Goal: Information Seeking & Learning: Check status

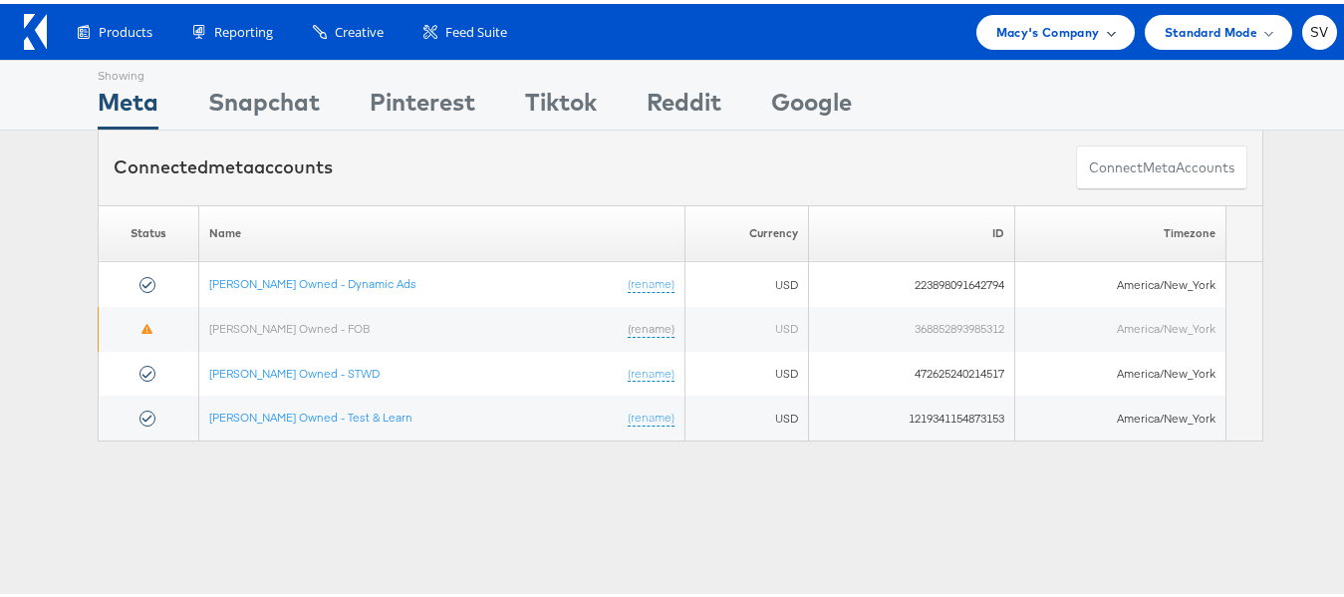
click at [1030, 22] on span "Macy's Company" at bounding box center [1049, 28] width 104 height 21
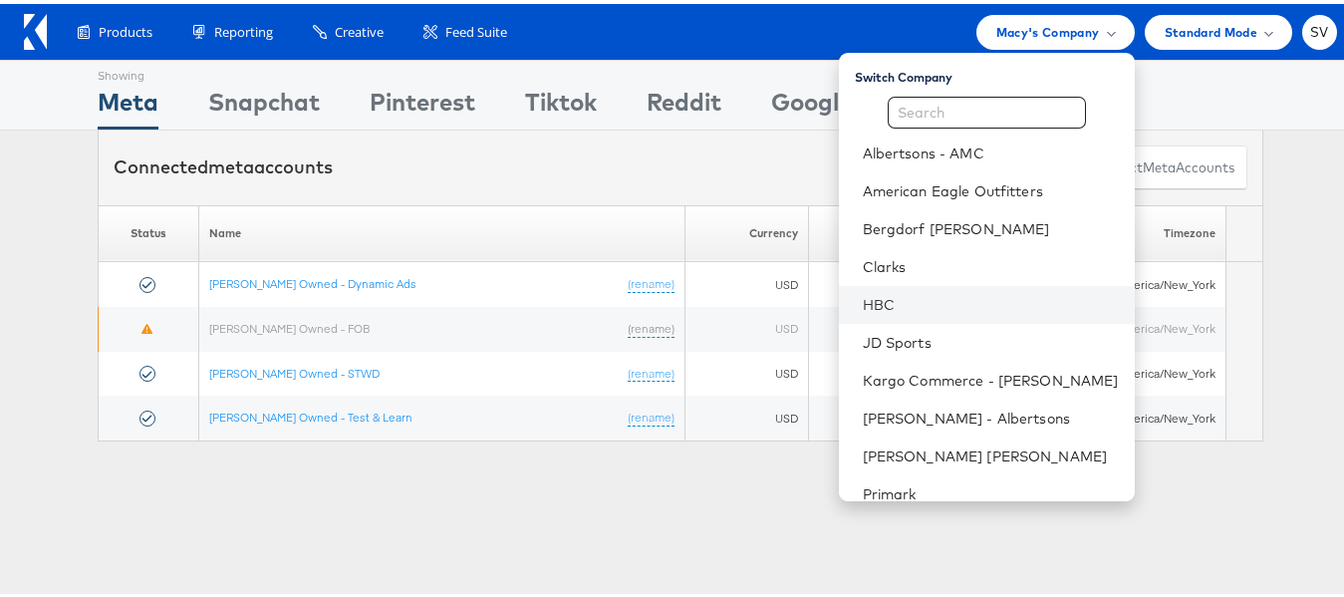
scroll to position [96, 0]
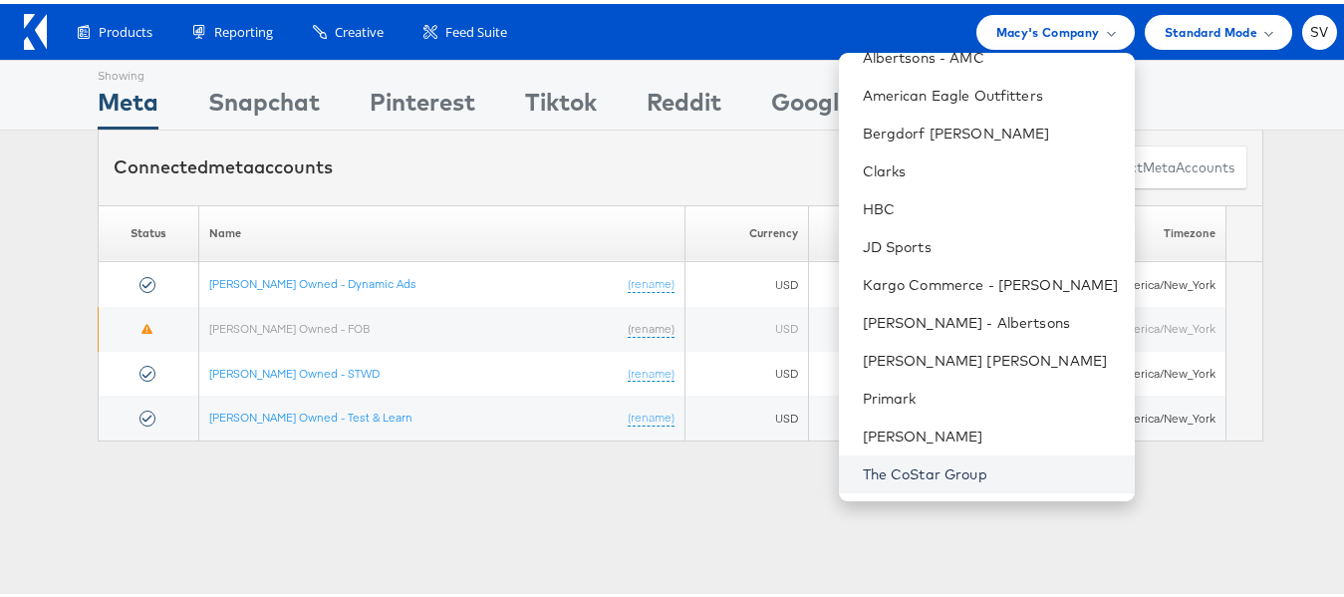
click at [907, 466] on link "The CoStar Group" at bounding box center [991, 470] width 256 height 20
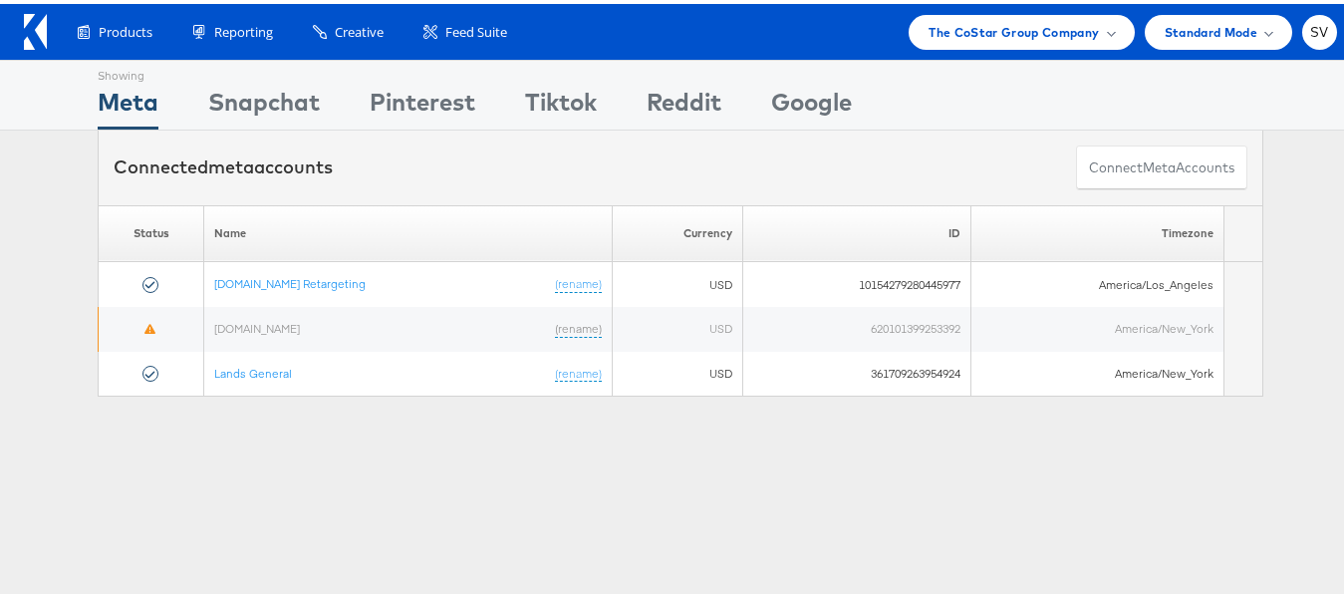
click at [1022, 9] on div "Products Product Catalogs Enhance Your Product Catalog, Map Them to Publishers,…" at bounding box center [680, 28] width 1361 height 56
click at [1006, 23] on span "The CoStar Group Company" at bounding box center [1014, 28] width 170 height 21
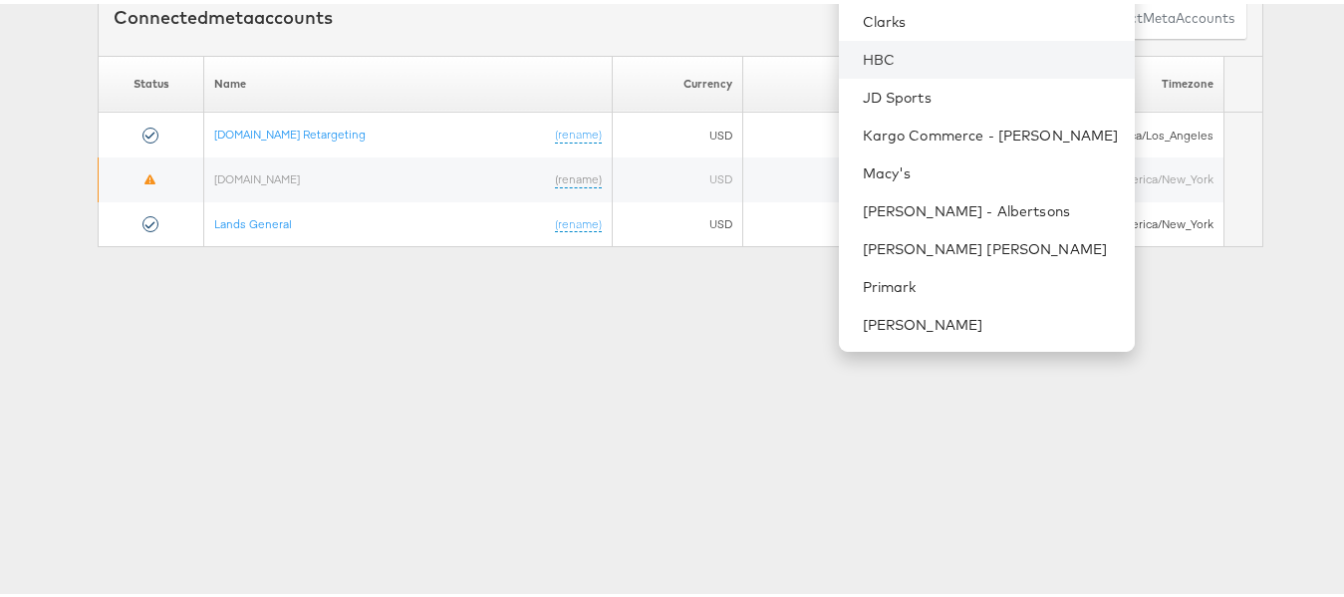
scroll to position [150, 0]
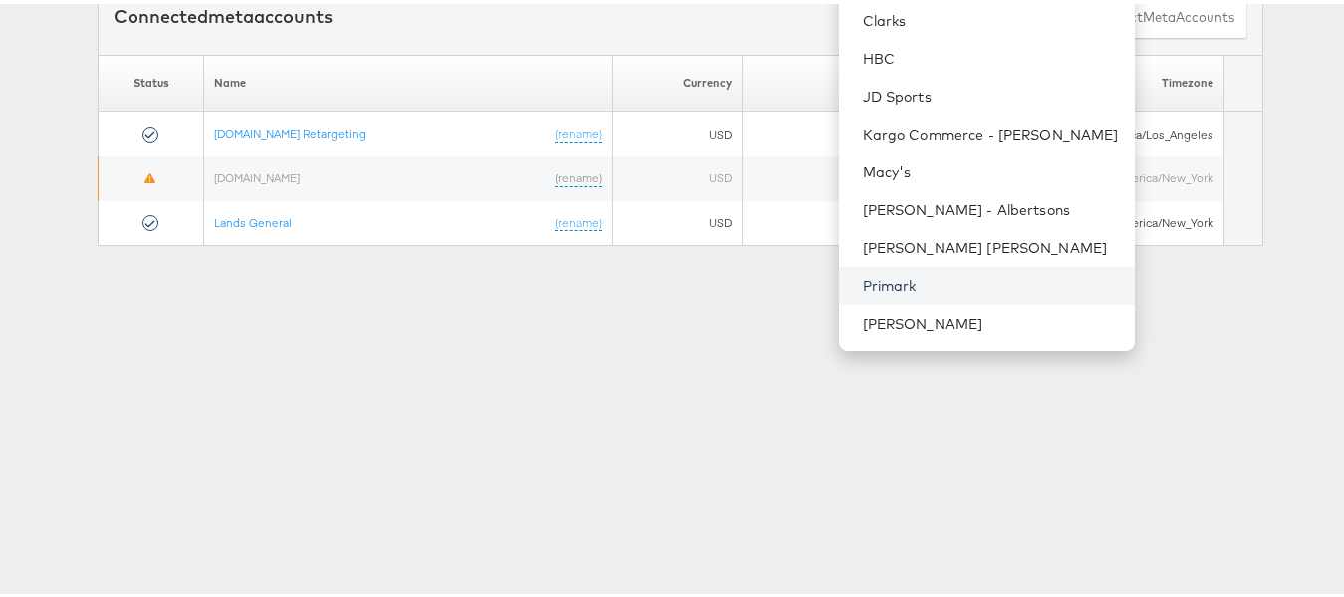
click at [968, 282] on link "Primark" at bounding box center [991, 282] width 256 height 20
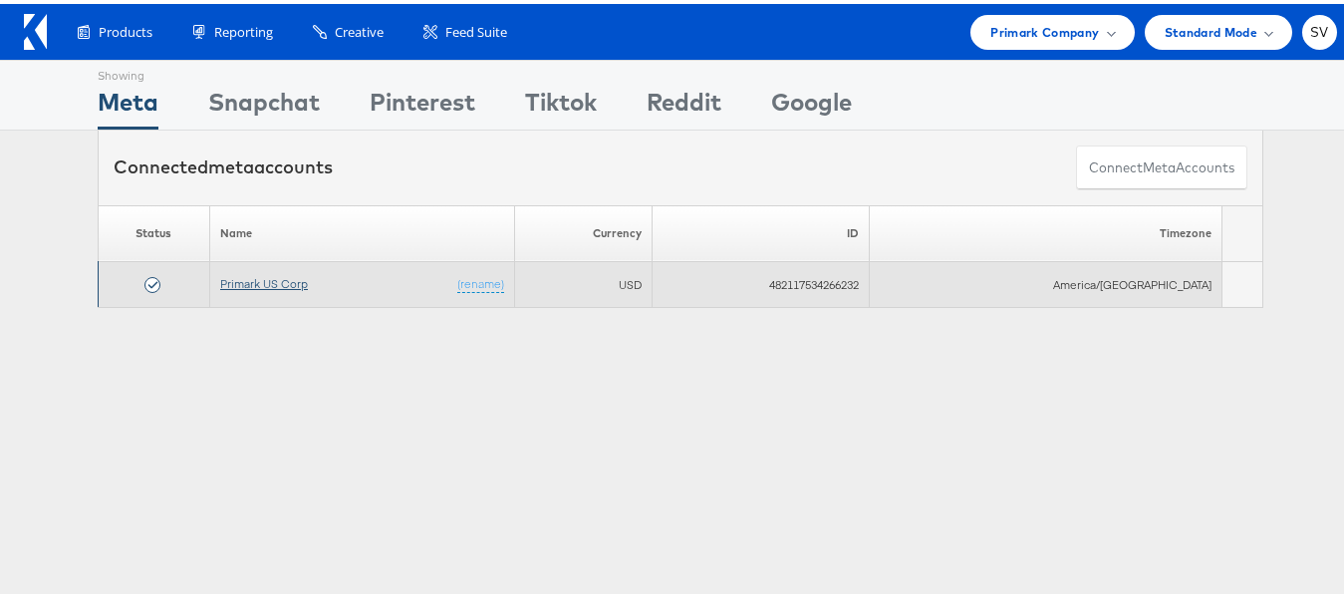
click at [266, 274] on link "Primark US Corp" at bounding box center [264, 279] width 88 height 15
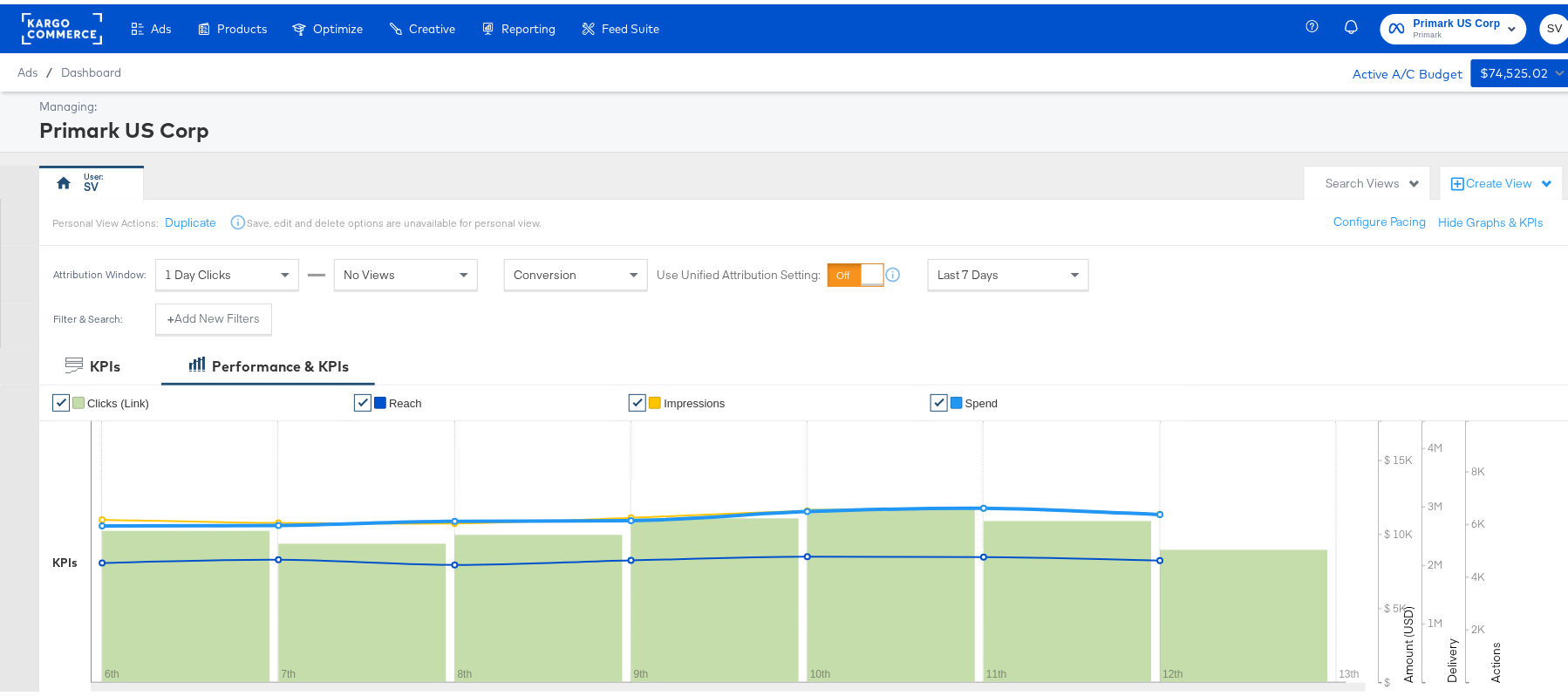
click at [1430, 32] on span "Primark" at bounding box center [1457, 32] width 88 height 14
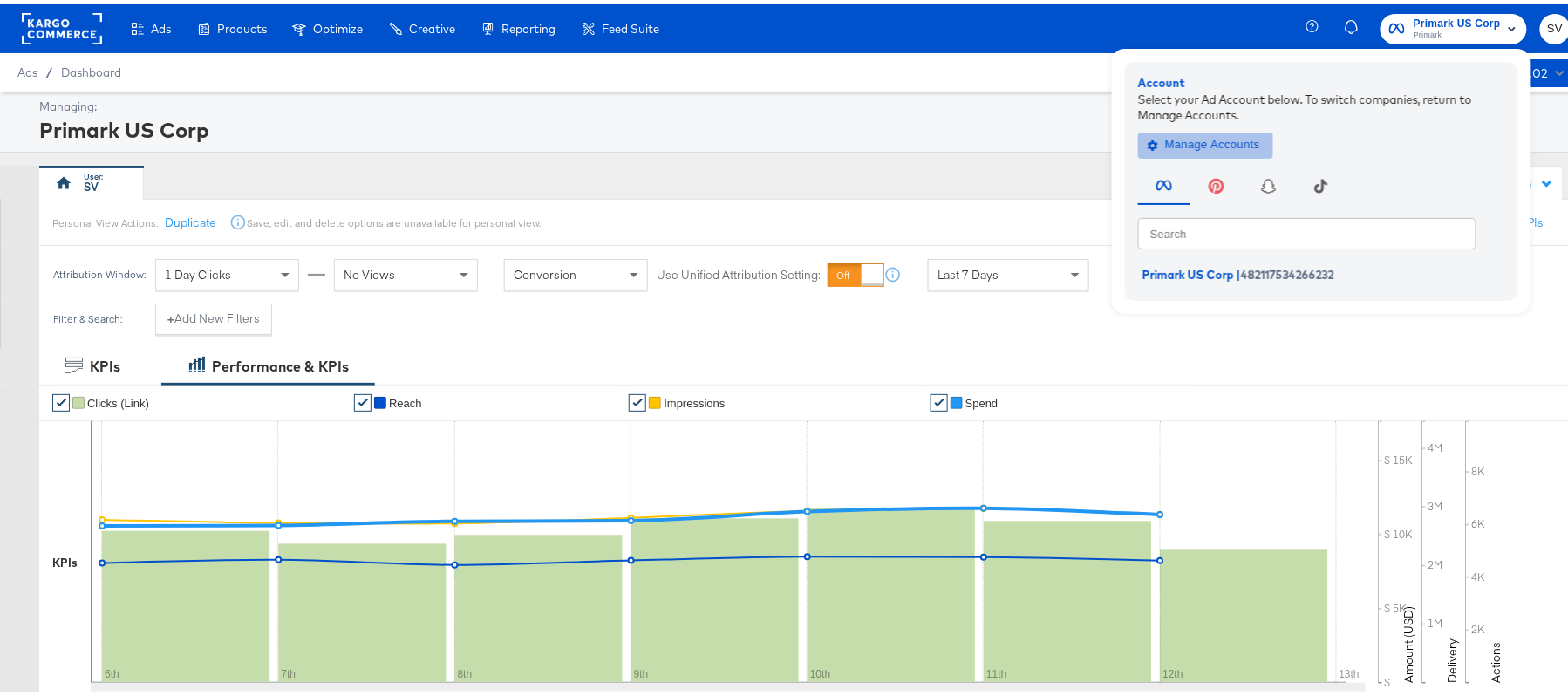
click at [1170, 139] on span "Manage Accounts" at bounding box center [1205, 140] width 109 height 20
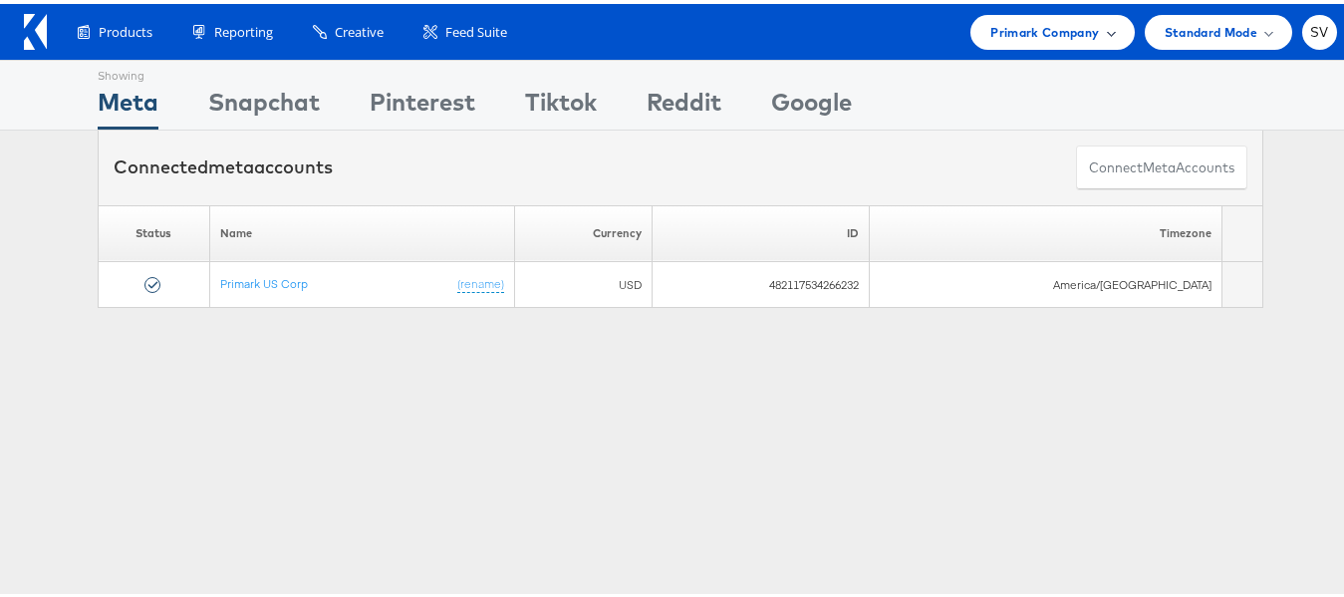
click at [1030, 39] on div "Primark Company" at bounding box center [1052, 28] width 163 height 35
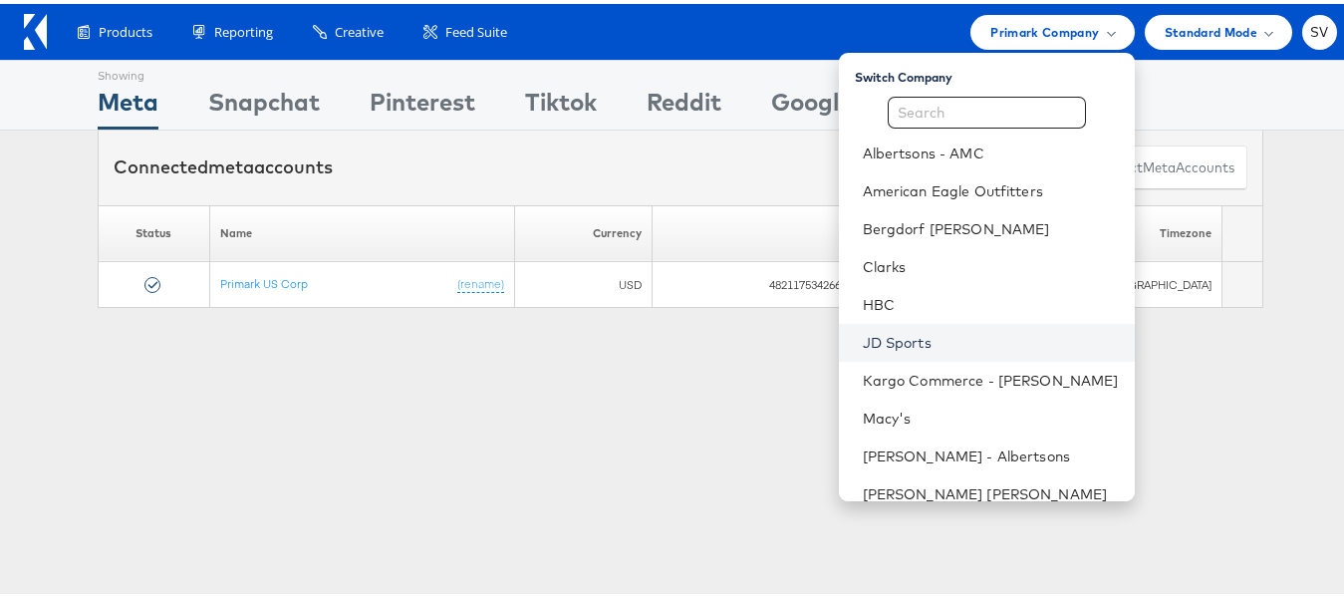
scroll to position [96, 0]
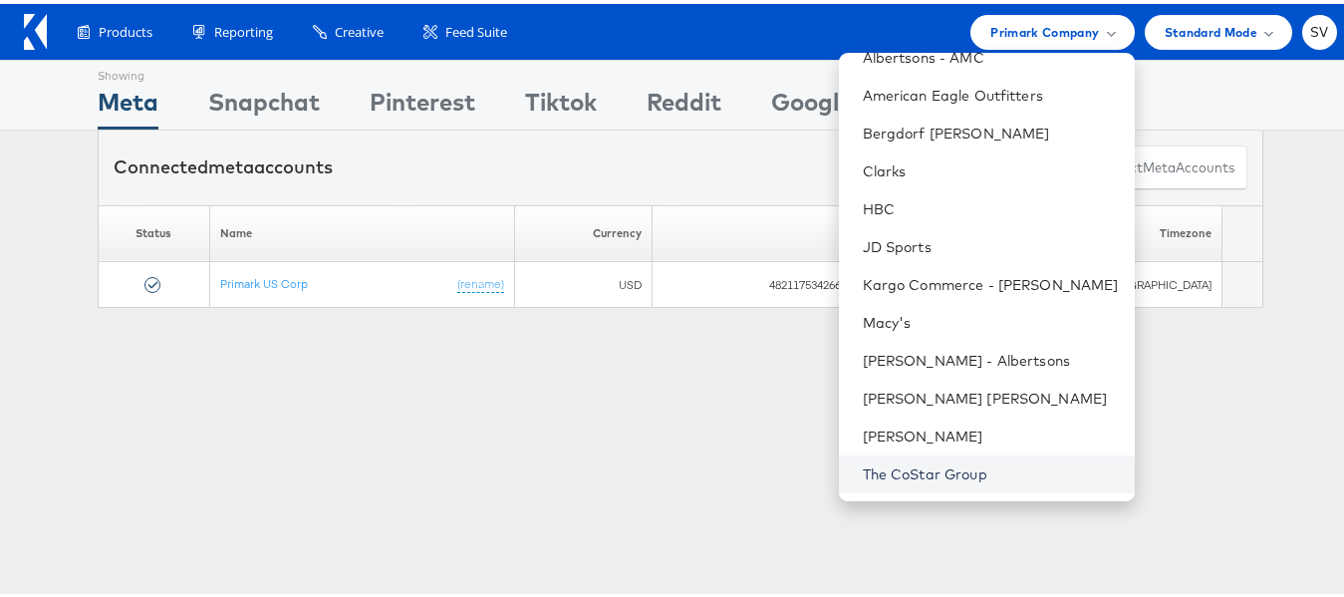
click at [902, 477] on link "The CoStar Group" at bounding box center [991, 470] width 256 height 20
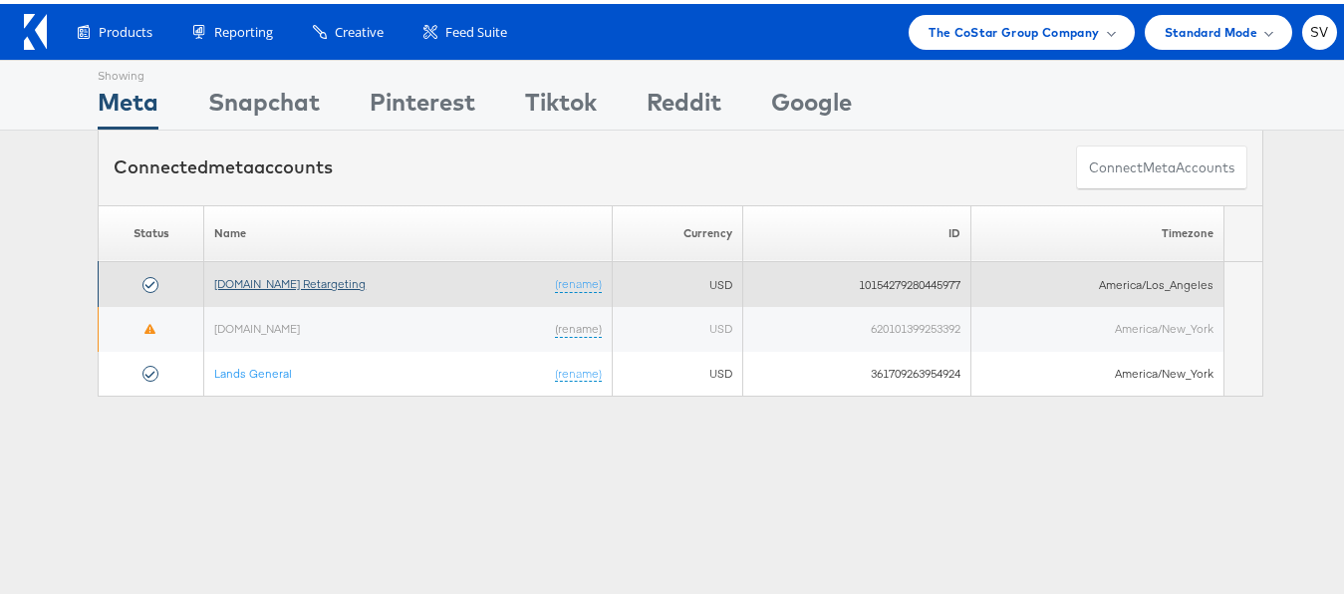
click at [287, 279] on link "[DOMAIN_NAME] Retargeting" at bounding box center [289, 279] width 151 height 15
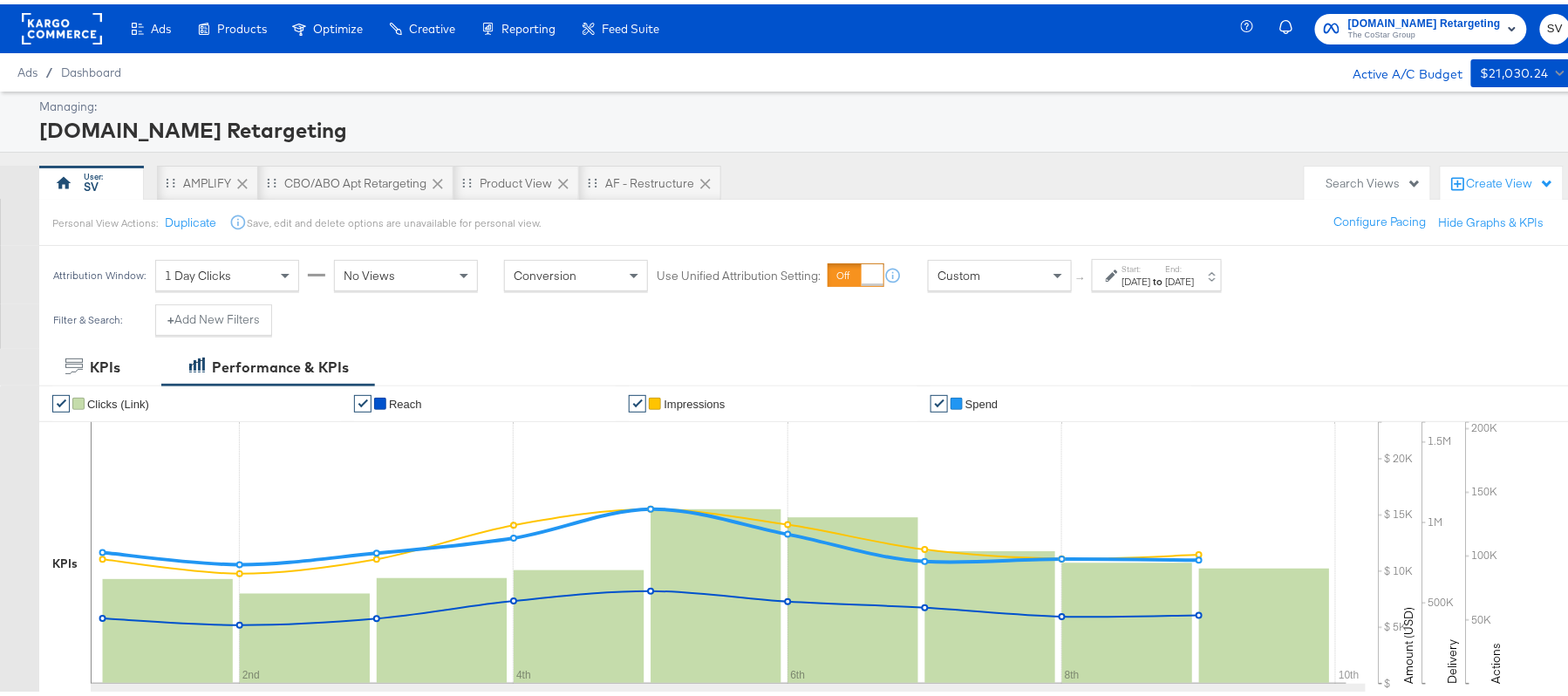
click at [1194, 267] on label "End:" at bounding box center [1180, 264] width 29 height 11
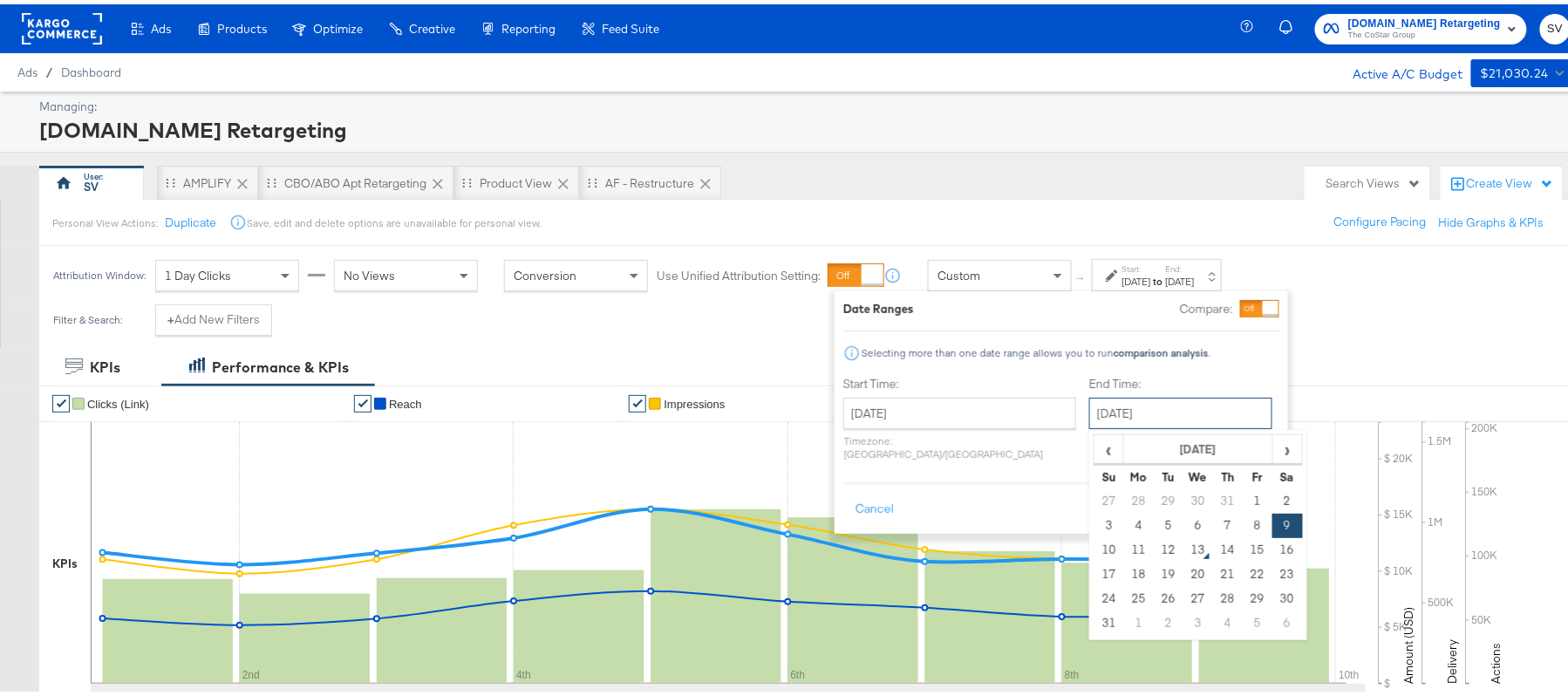
click at [1120, 415] on input "August 9th 2025" at bounding box center [1180, 409] width 183 height 32
click at [1153, 545] on td "12" at bounding box center [1168, 546] width 30 height 25
type input "August 12th 2025"
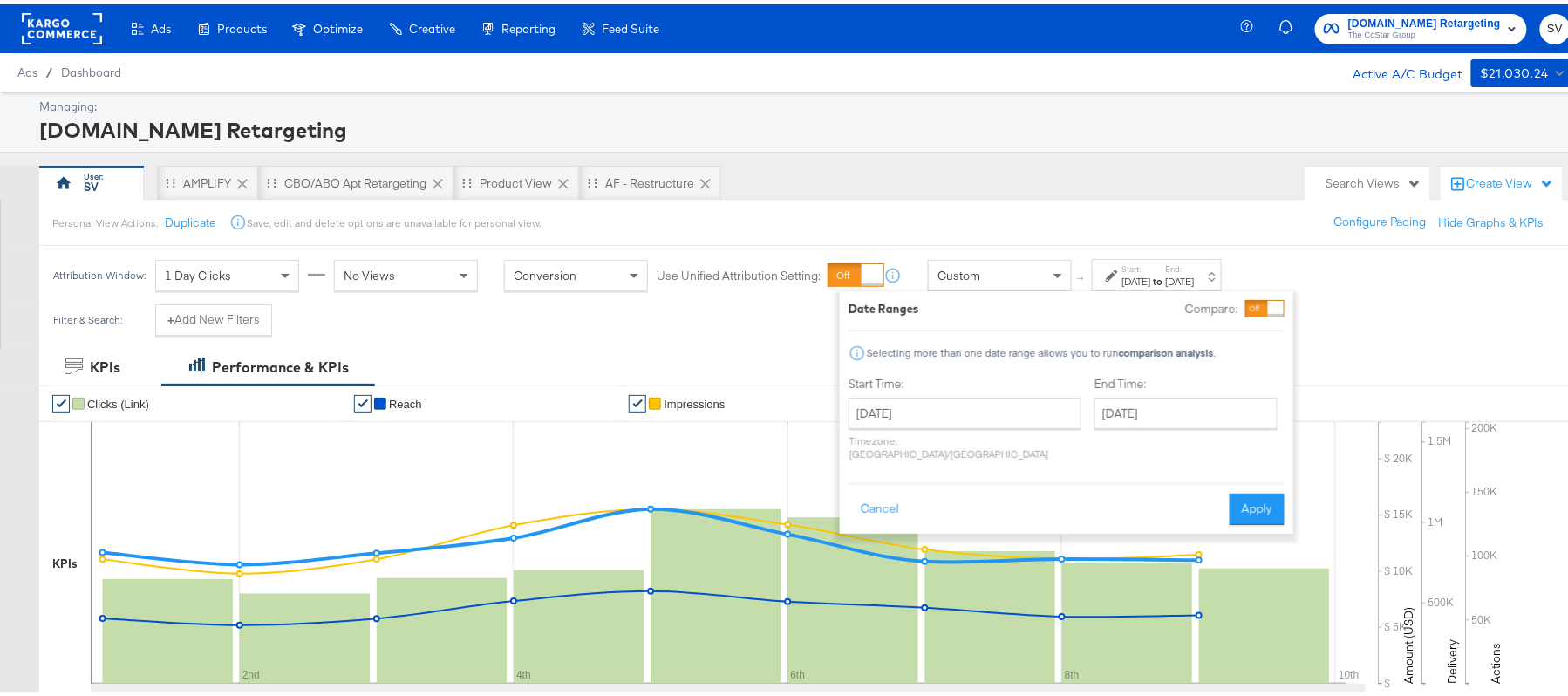
click at [1285, 496] on div "Date Ranges Compare: Selecting more than one date range allows you to run compa…" at bounding box center [1067, 408] width 453 height 243
click at [1257, 492] on button "Apply" at bounding box center [1256, 505] width 55 height 32
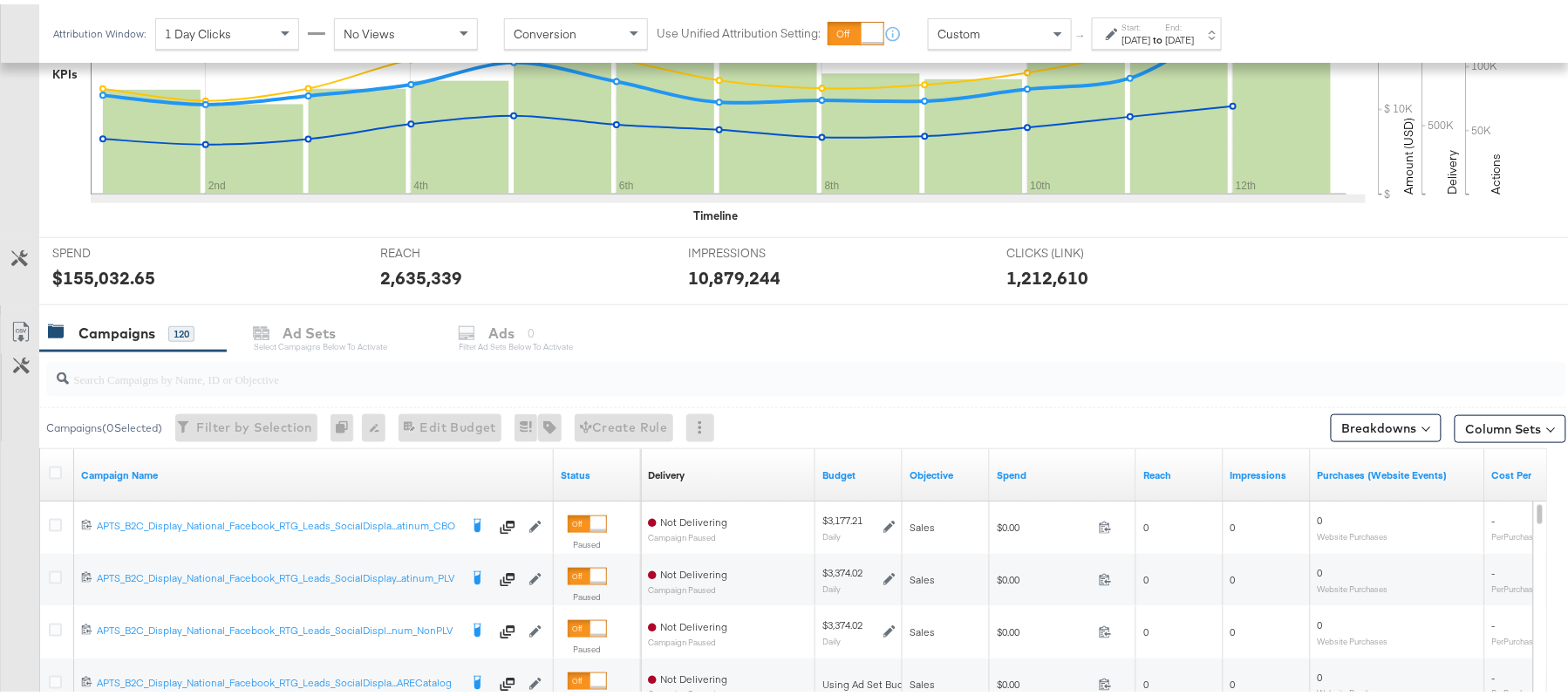
scroll to position [503, 0]
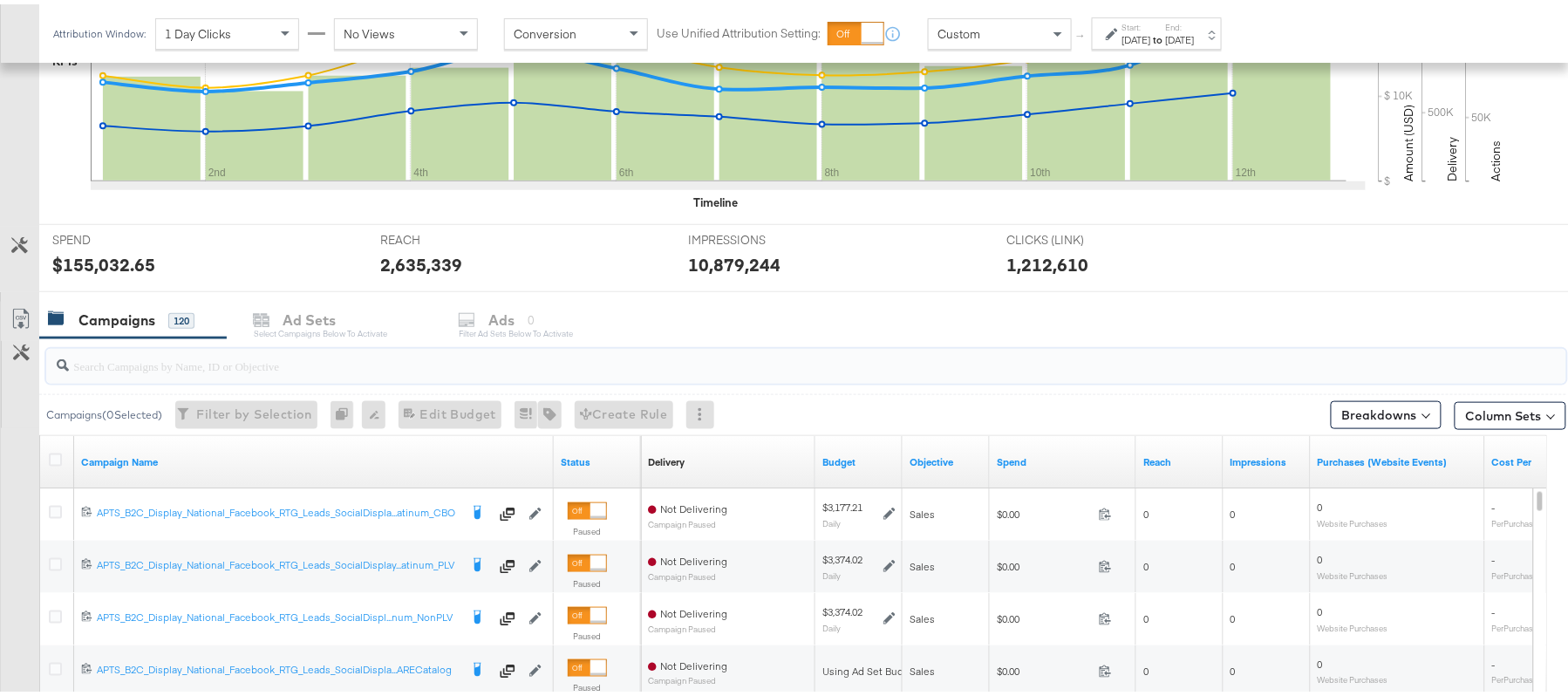
click at [181, 360] on input "search" at bounding box center [748, 355] width 1359 height 34
paste input "APTS_B2C_Display_National_Facebook_RTG_Leads_SocialDisplay_ABCTest_Retargeting-…"
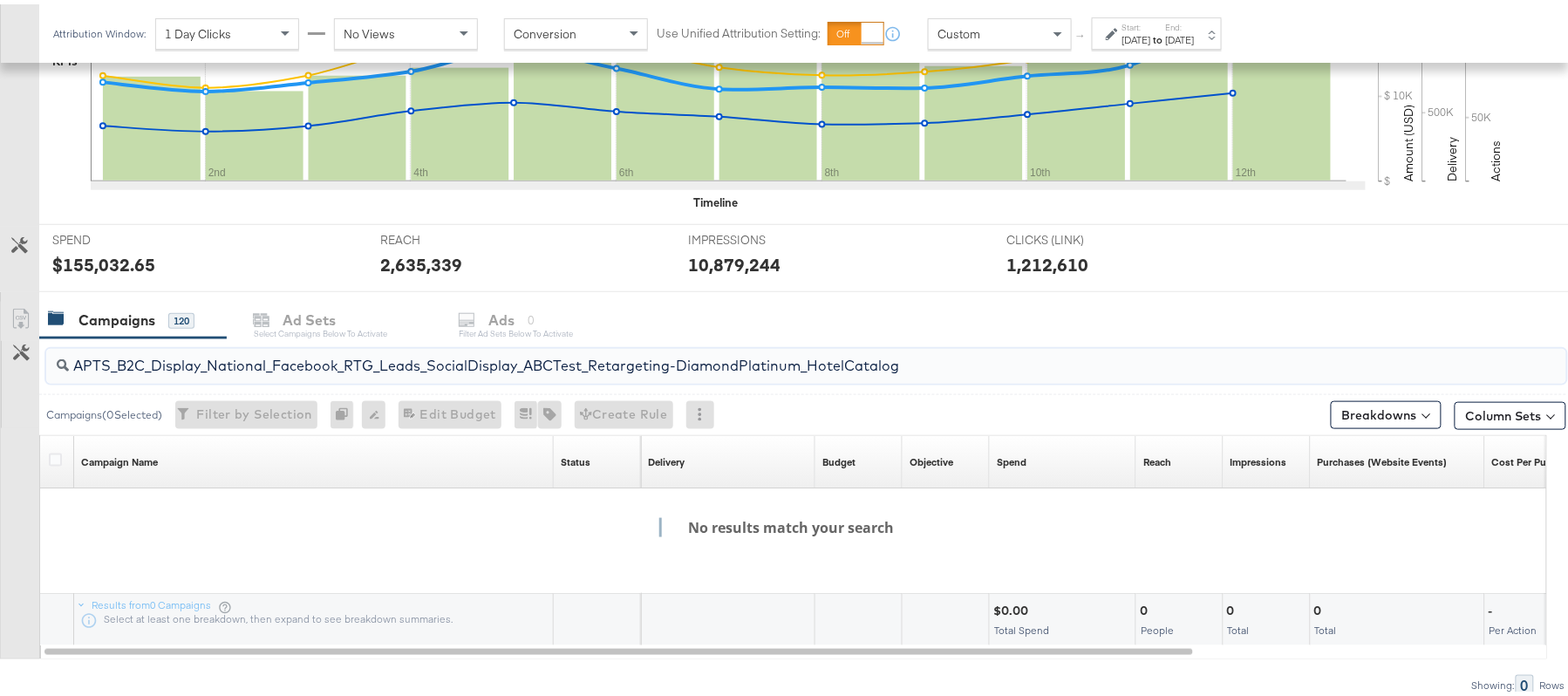
paste input "alwayson_Retargeting_DARE24_DiamondPlatinum"
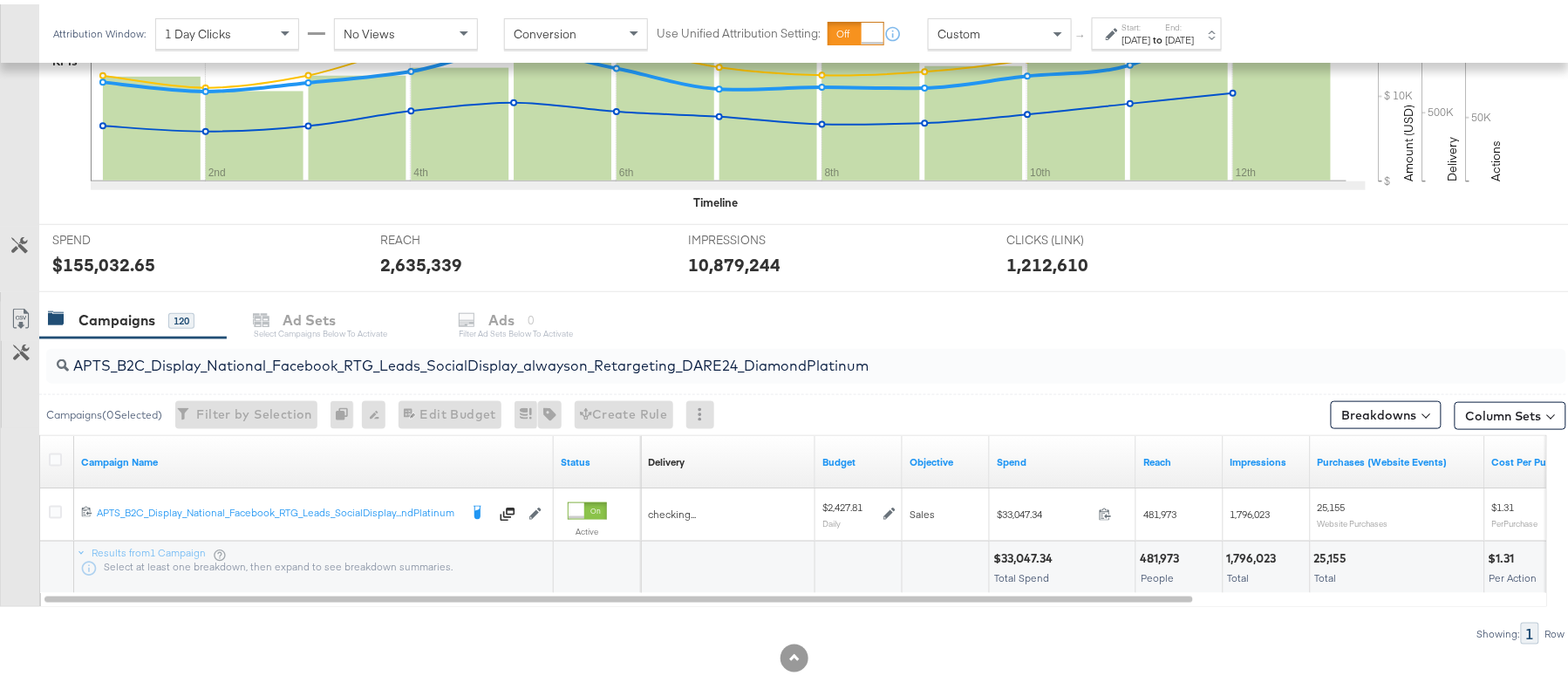
click at [1029, 552] on div "$33,047.34" at bounding box center [1026, 554] width 65 height 17
copy div "33,047.34"
click at [481, 372] on input "APTS_B2C_Display_National_Facebook_RTG_Leads_SocialDisplay_alwayson_Retargeting…" at bounding box center [748, 355] width 1359 height 34
paste input "FR_B2C_Display_National_Facebook_RTG_Leads_SocialDisplay_alwayson_Retargeting_FR"
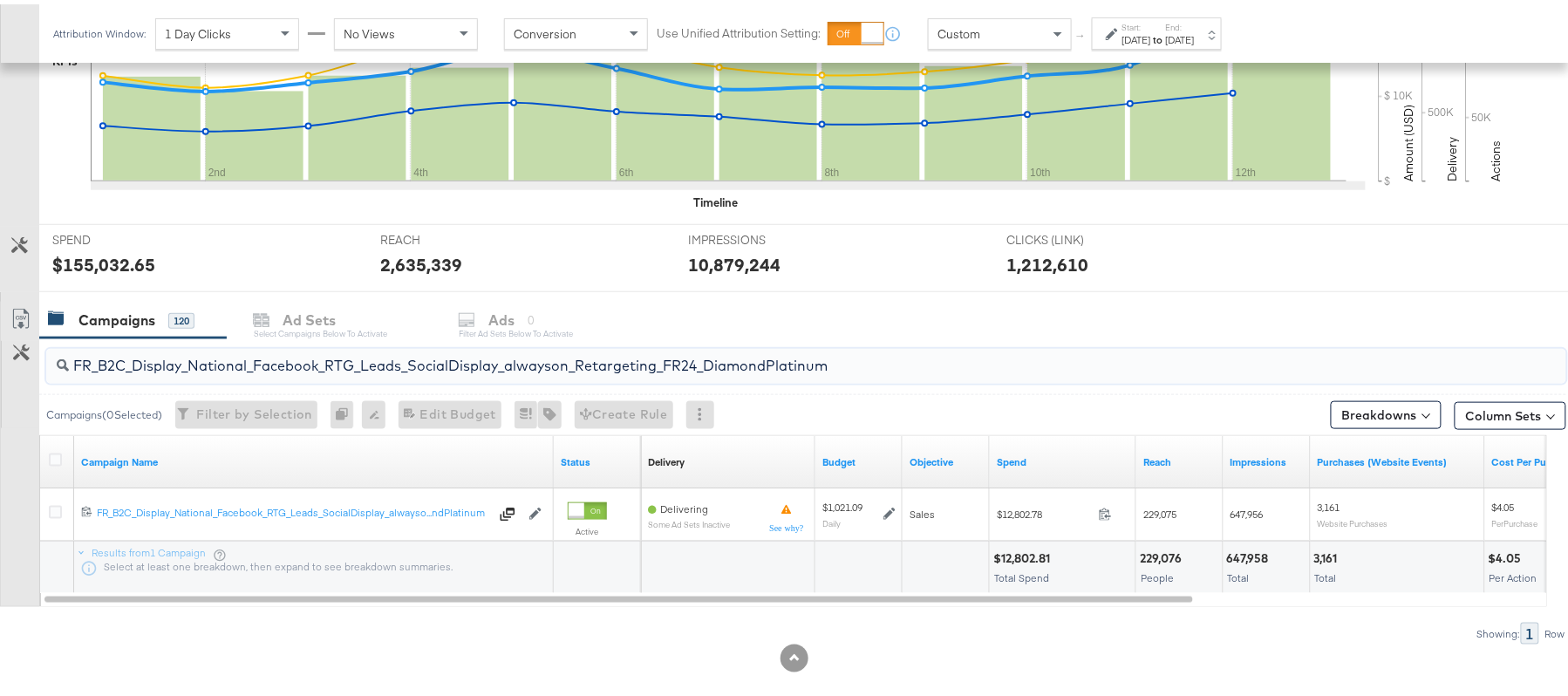
click at [1015, 556] on div "$12,802.81" at bounding box center [1024, 554] width 62 height 17
copy div "12,802.81"
click at [304, 349] on input "FR_B2C_Display_National_Facebook_RTG_Leads_SocialDisplay_alwayson_Retargeting_F…" at bounding box center [748, 355] width 1359 height 34
paste input "AF_B2C_Display_National_Facebook_RTG_Leads_SocialDisplay_alwayson_Retargeting_AF"
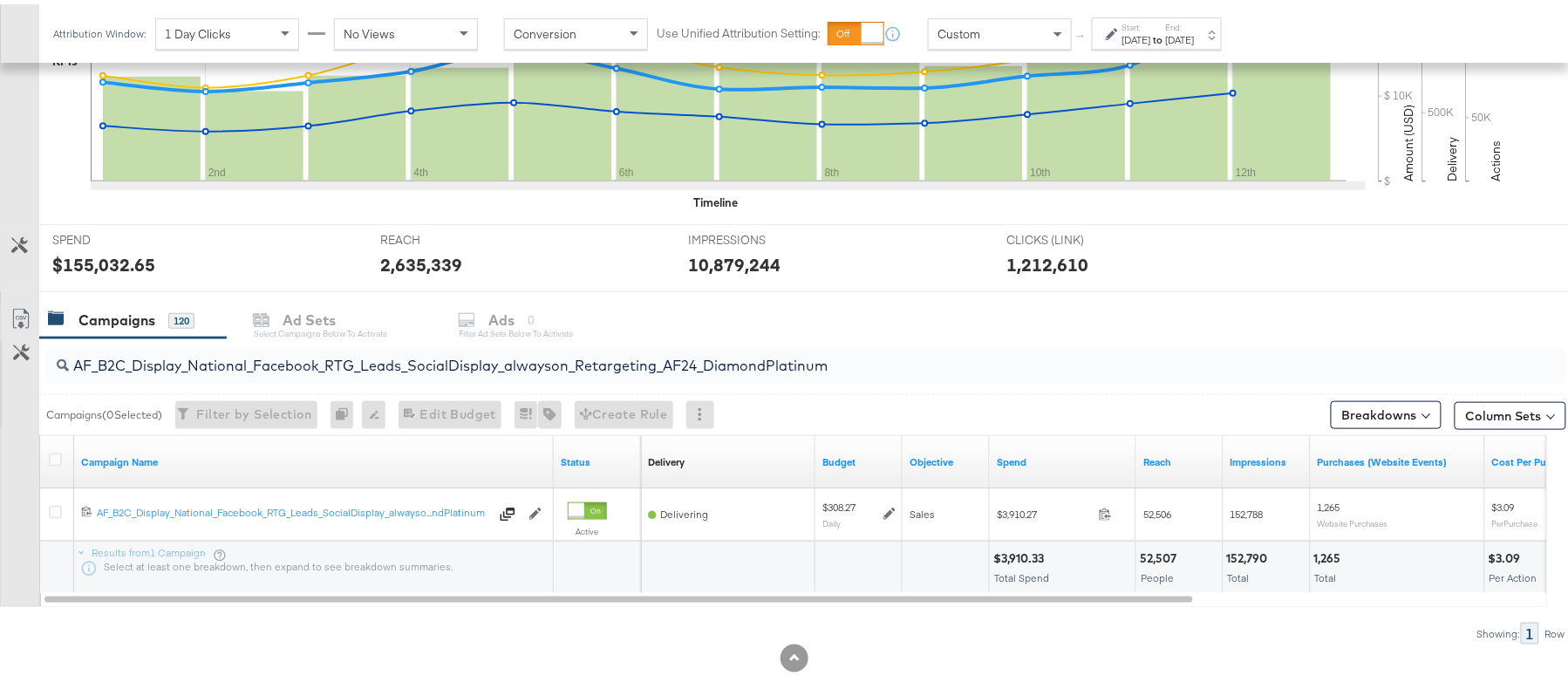
click at [1016, 550] on div "$3,910.33" at bounding box center [1021, 554] width 56 height 17
copy div "3,910.33"
click at [276, 344] on input "AF_B2C_Display_National_Facebook_RTG_Leads_SocialDisplay_alwayson_Retargeting_A…" at bounding box center [748, 355] width 1359 height 34
paste input "HL_B2C_Display_National_Facebook_RTG_Leads_SocialDisplay_alwayson_Retargeting_A…"
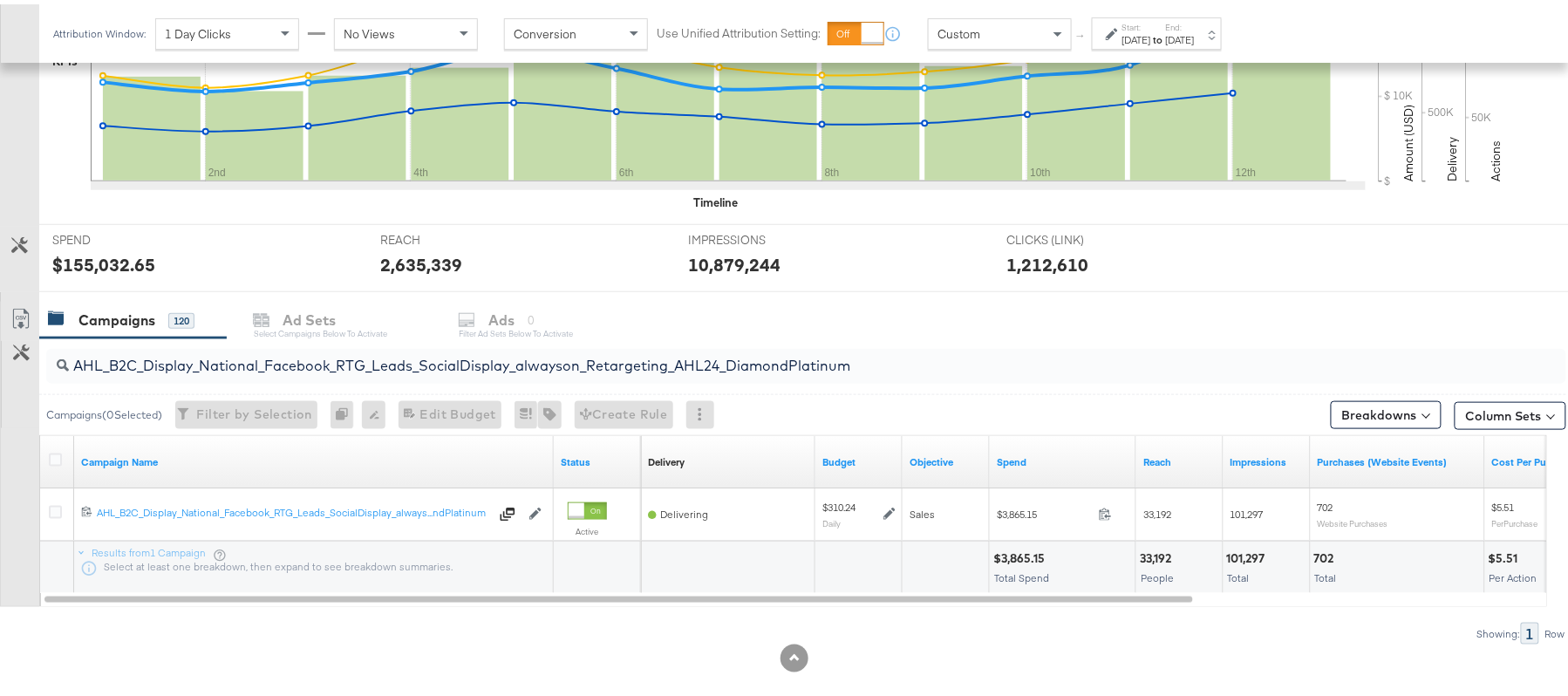
click at [1019, 553] on div "$3,865.15" at bounding box center [1021, 554] width 57 height 17
copy div "3,865.15"
click at [304, 371] on input "AHL_B2C_Display_National_Facebook_RTG_Leads_SocialDisplay_alwayson_Retargeting_…" at bounding box center [748, 355] width 1359 height 34
paste input "PTS_B2C_Display_National_Facebook_PRO_Traffic_SocialDisplay_alwayson_ASC_DARE24…"
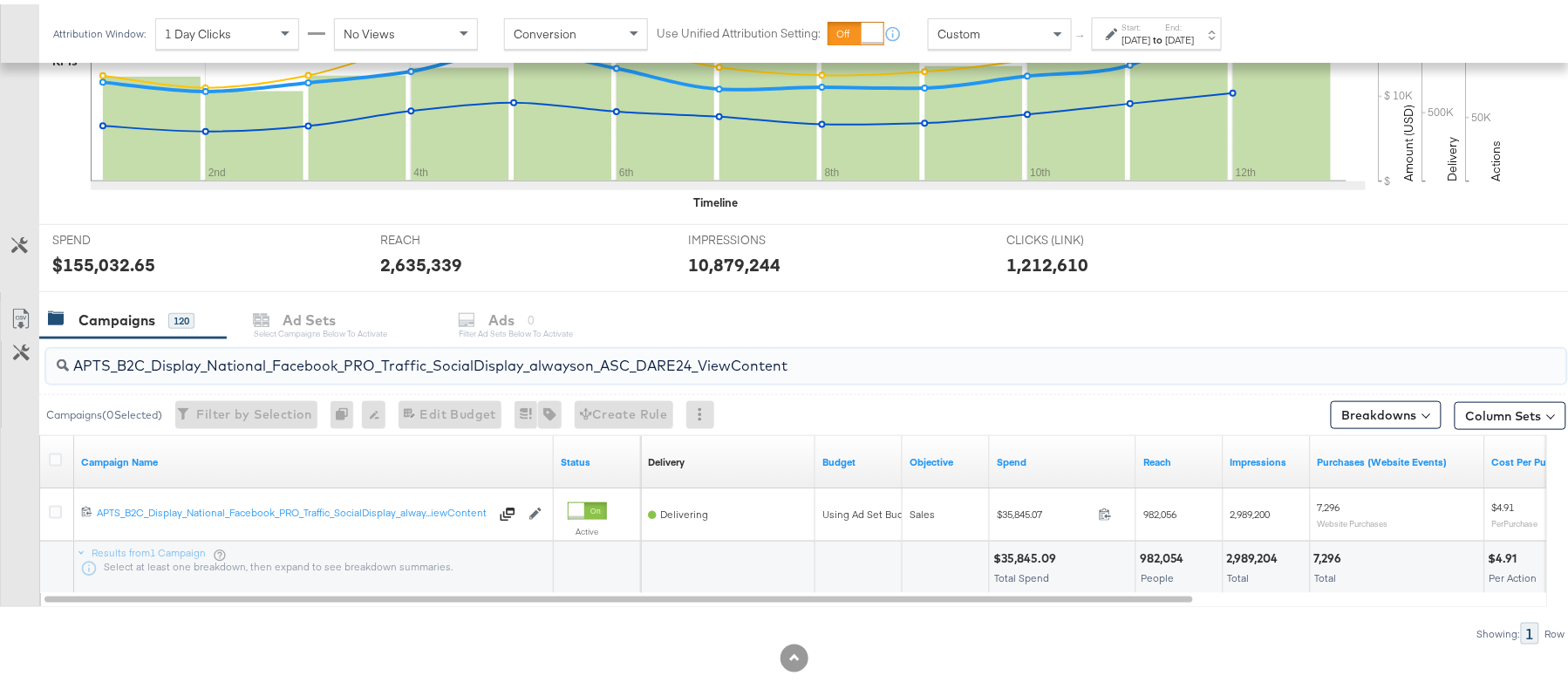
click at [1012, 559] on div "$35,845.09" at bounding box center [1027, 554] width 68 height 17
copy div "35,845.09"
click at [298, 346] on input "APTS_B2C_Display_National_Facebook_PRO_Traffic_SocialDisplay_alwayson_ASC_DARE2…" at bounding box center [748, 355] width 1359 height 34
paste input "Leads_SocialDisplay_alwayson_ASC_DARE24_Purchase"
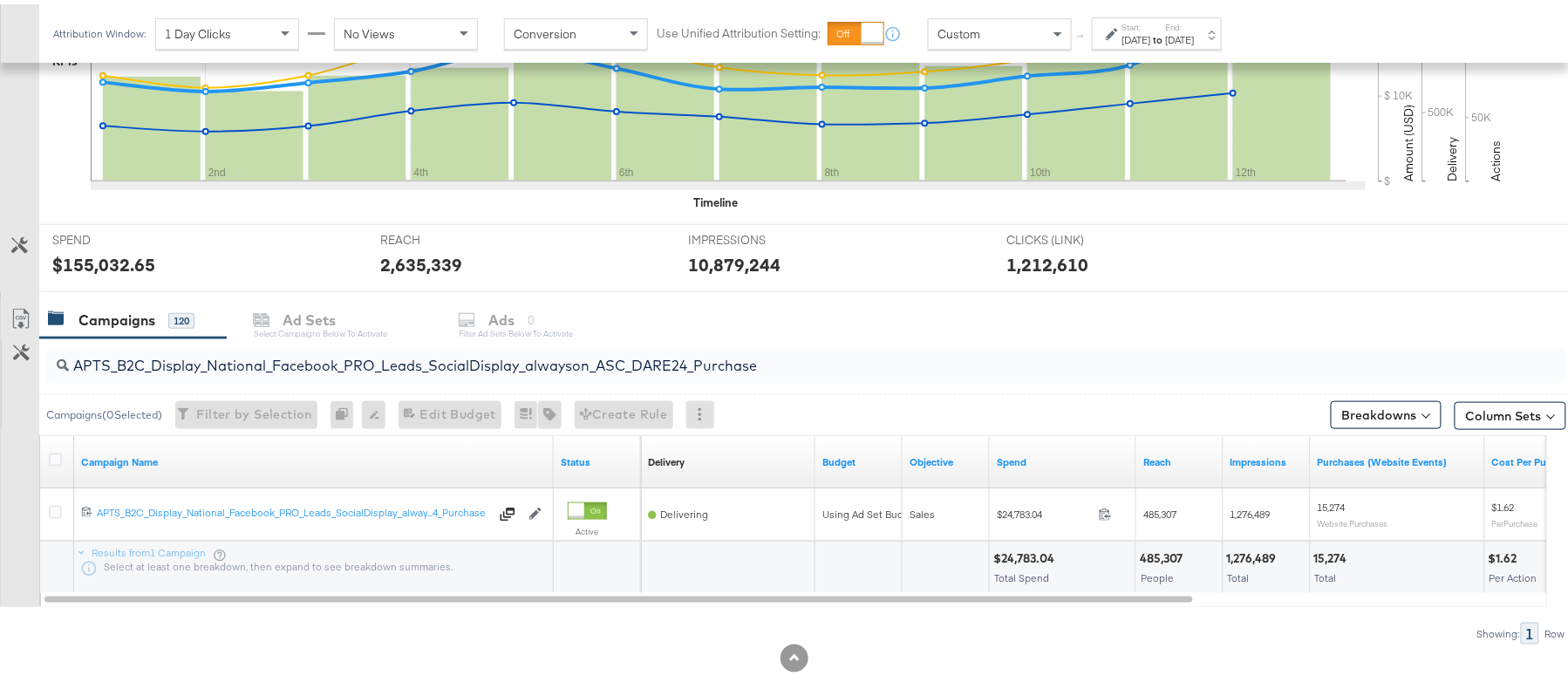
click at [1024, 562] on div "$24,783.04" at bounding box center [1026, 554] width 66 height 17
copy div "24,783.04"
click at [284, 367] on input "APTS_B2C_Display_National_Facebook_PRO_Leads_SocialDisplay_alwayson_ASC_DARE24_…" at bounding box center [748, 355] width 1359 height 34
paste input "F_B2C_Display_National_Facebook_PRO_Traffic_SocialDisplay_alwayson_ASC_AF24_Vie…"
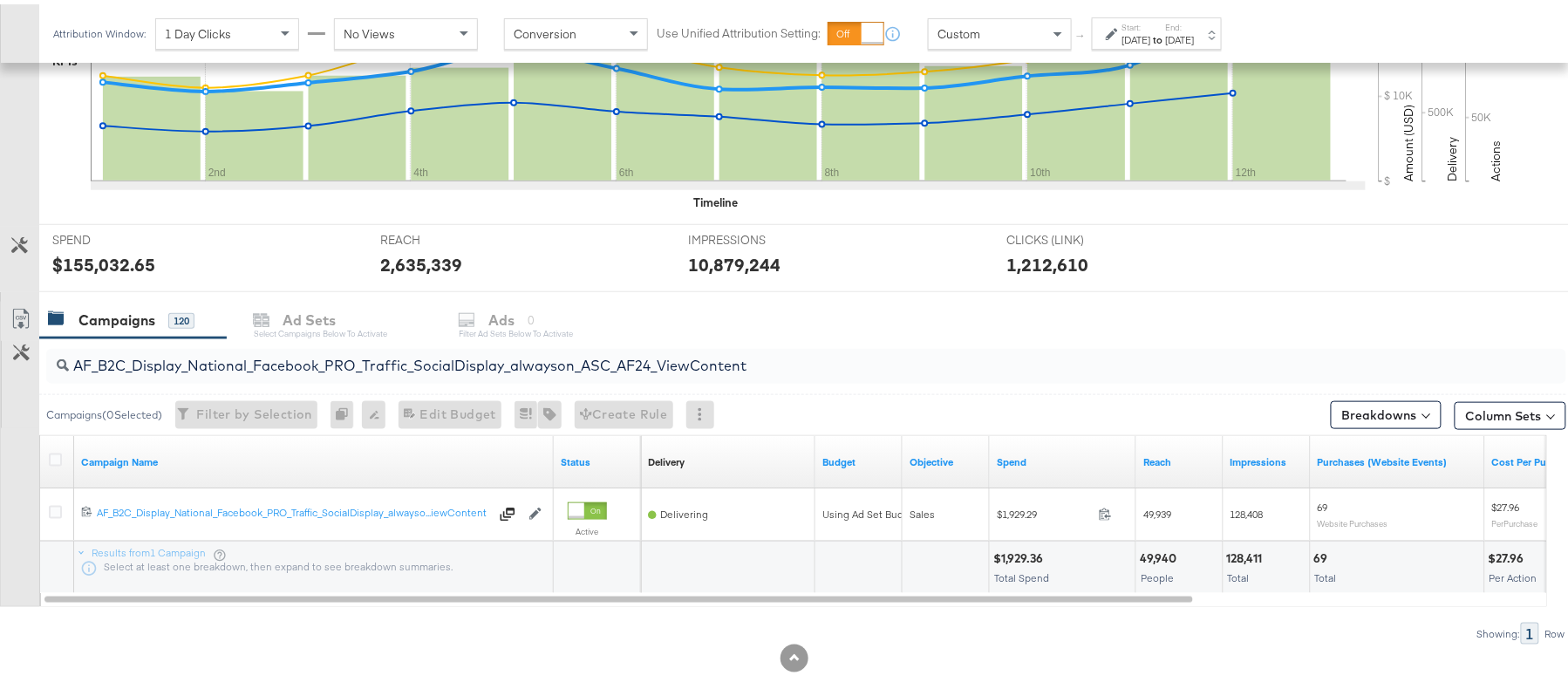
click at [1017, 552] on div "$1,929.36" at bounding box center [1020, 554] width 55 height 17
copy div "1,929.36"
click at [388, 360] on input "AF_B2C_Display_National_Facebook_PRO_Traffic_SocialDisplay_alwayson_ASC_AF24_Vi…" at bounding box center [748, 355] width 1359 height 34
paste input "FR_B2C_Display_National_Facebook_PRO_Traffic_SocialDisplay_alwayson_ASC_FR"
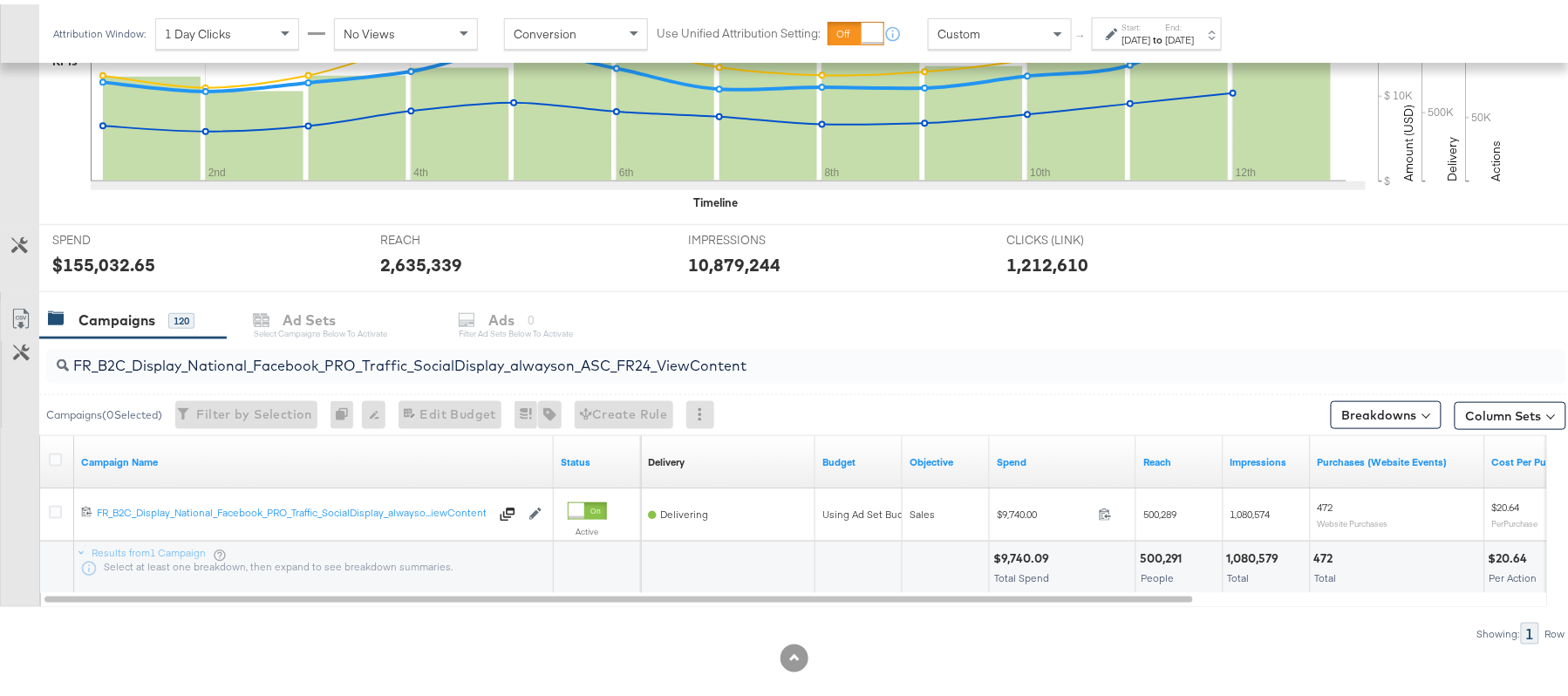
click at [1020, 559] on div "$9,740.09" at bounding box center [1024, 554] width 61 height 17
copy div "9,740.09"
click at [253, 355] on input "FR_B2C_Display_National_Facebook_PRO_Traffic_SocialDisplay_alwayson_ASC_FR24_Vi…" at bounding box center [748, 355] width 1359 height 34
paste input "AHL_B2C_Display_National_Facebook_PRO_Traffic_SocialDisplay_alwayson_ASC_AHL"
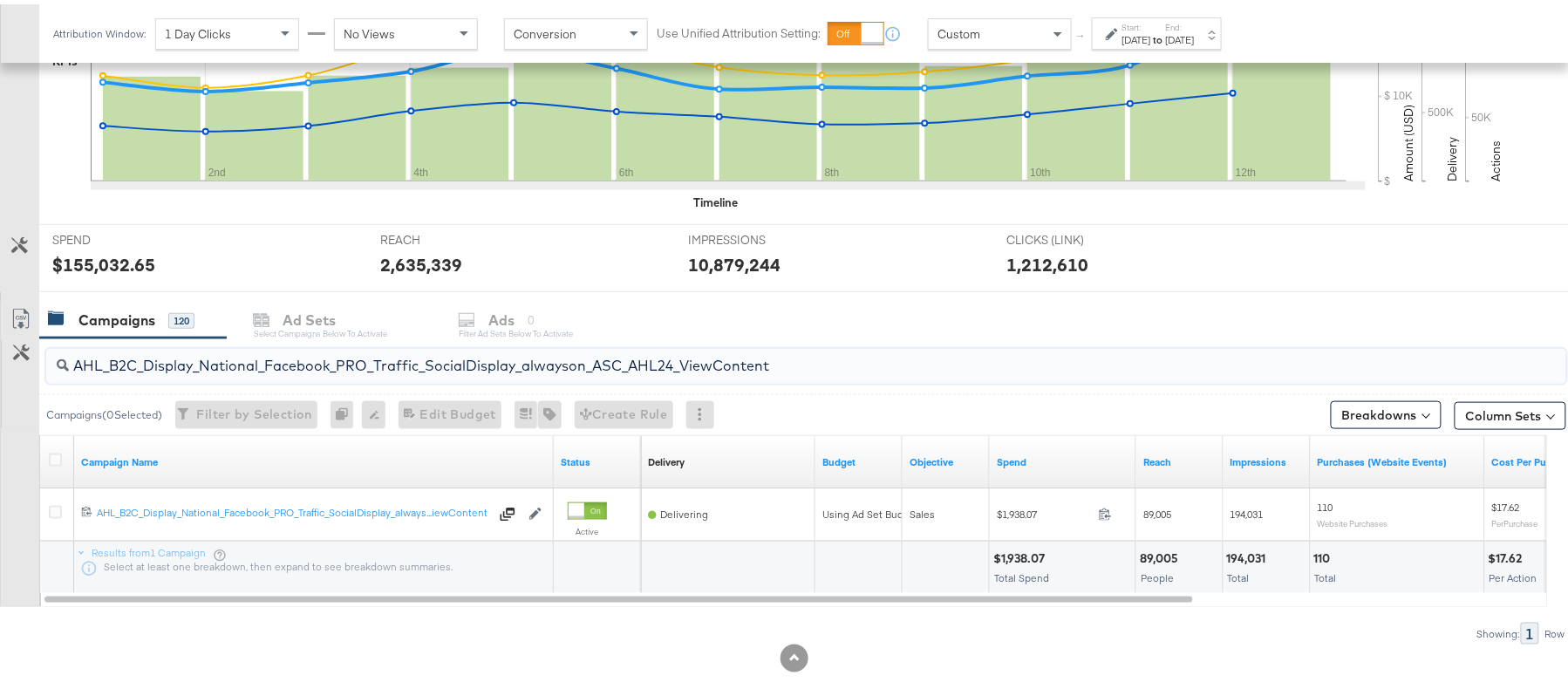
type input "AHL_B2C_Display_National_Facebook_PRO_Traffic_SocialDisplay_alwayson_ASC_AHL24_…"
click at [1019, 546] on div "$1,938.07 Total Spend" at bounding box center [1062, 564] width 145 height 53
copy div "1,938.07"
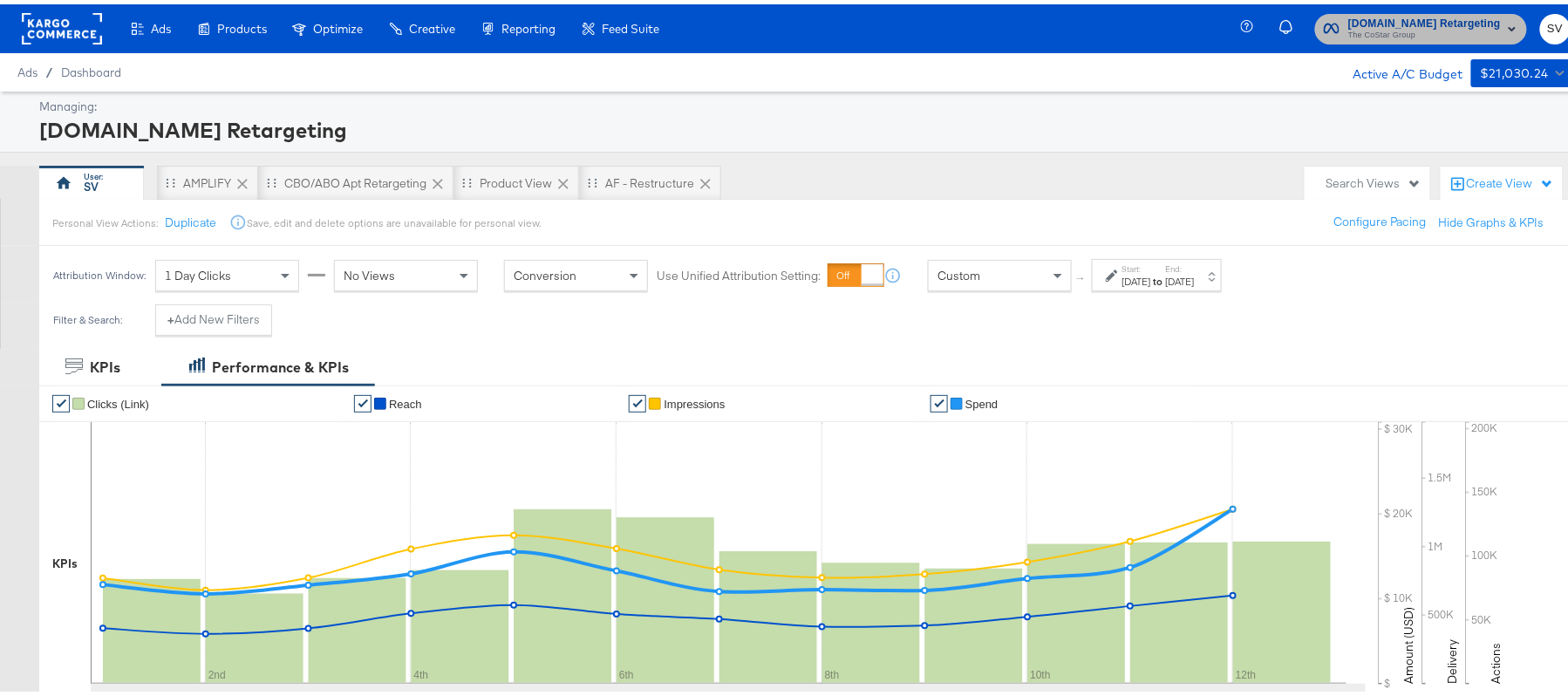
click at [1444, 30] on span "The CoStar Group" at bounding box center [1424, 32] width 152 height 14
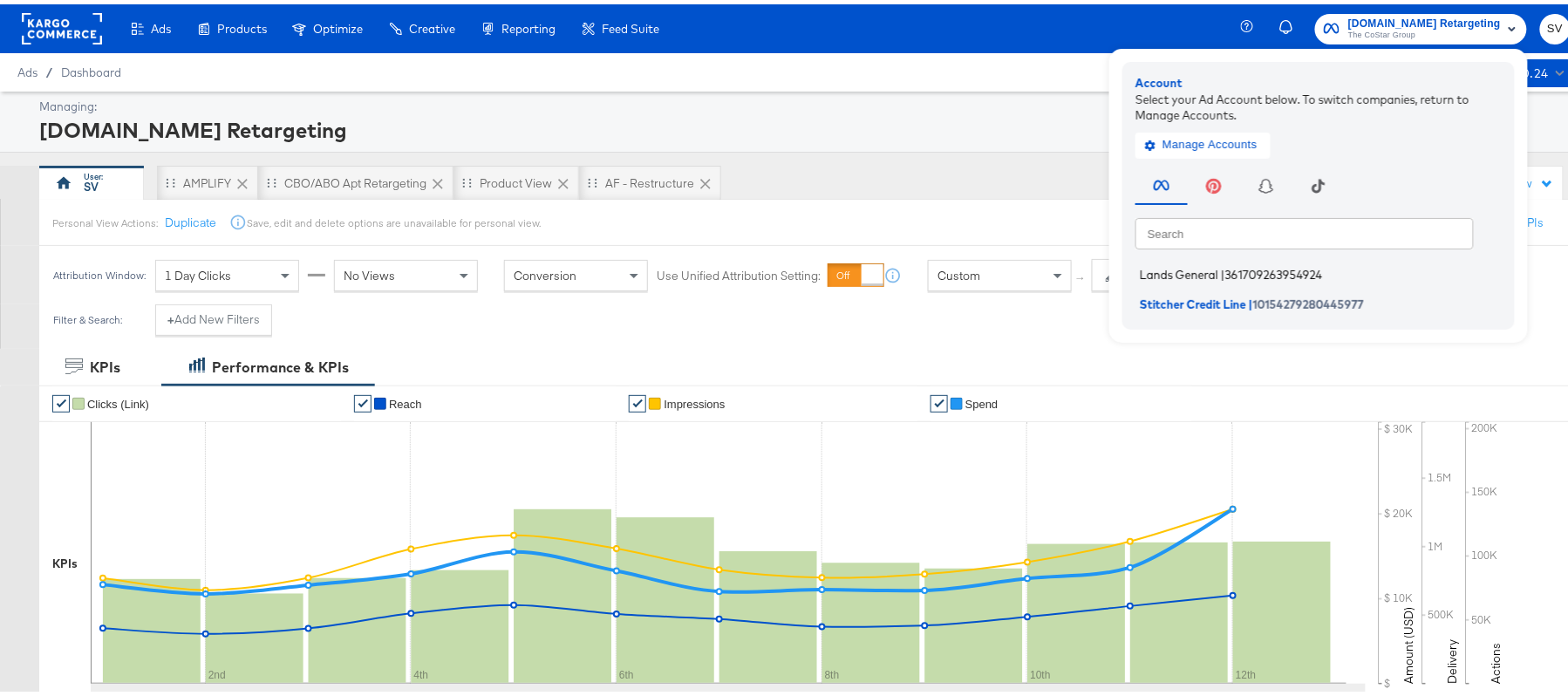
click at [1158, 259] on li "Lands General | 361709263954924" at bounding box center [1322, 271] width 375 height 25
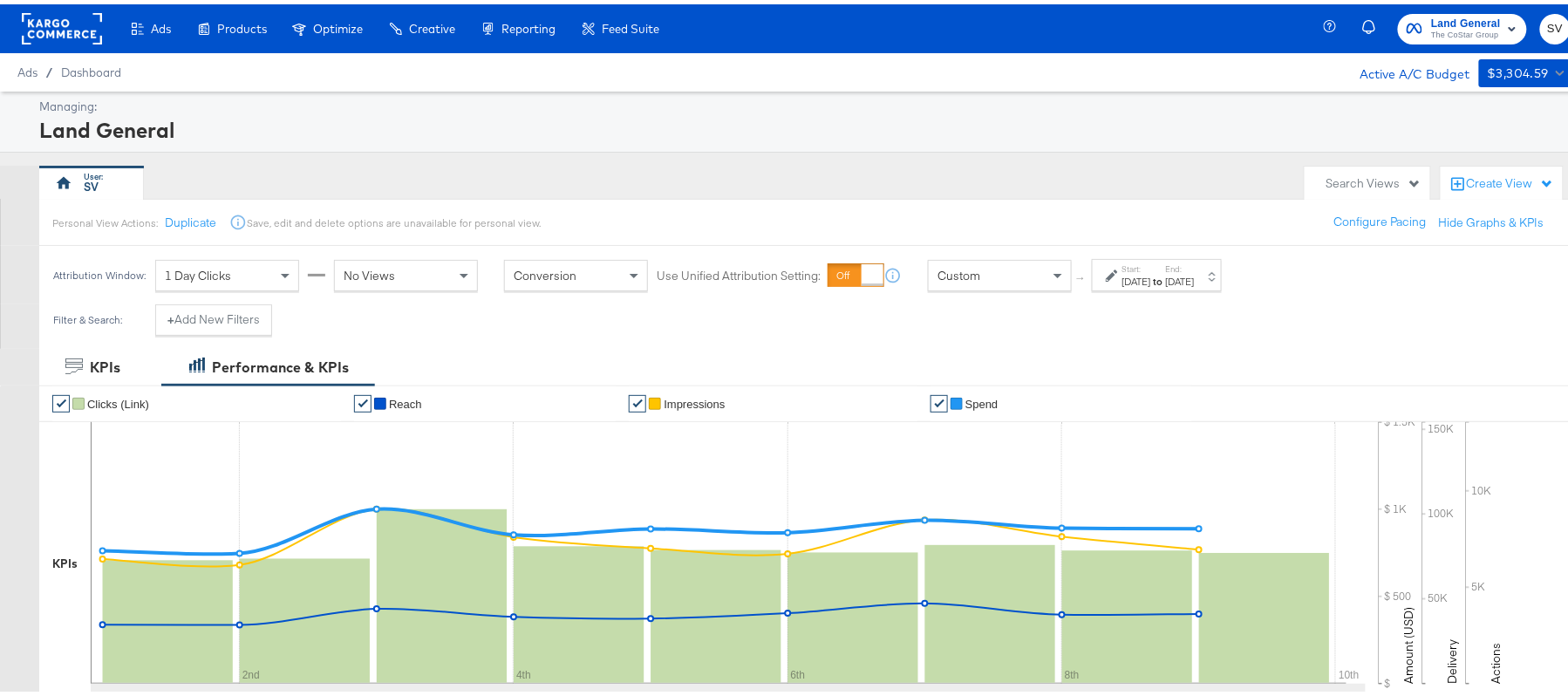
click at [1151, 276] on div "Aug 1st 2025" at bounding box center [1137, 278] width 29 height 14
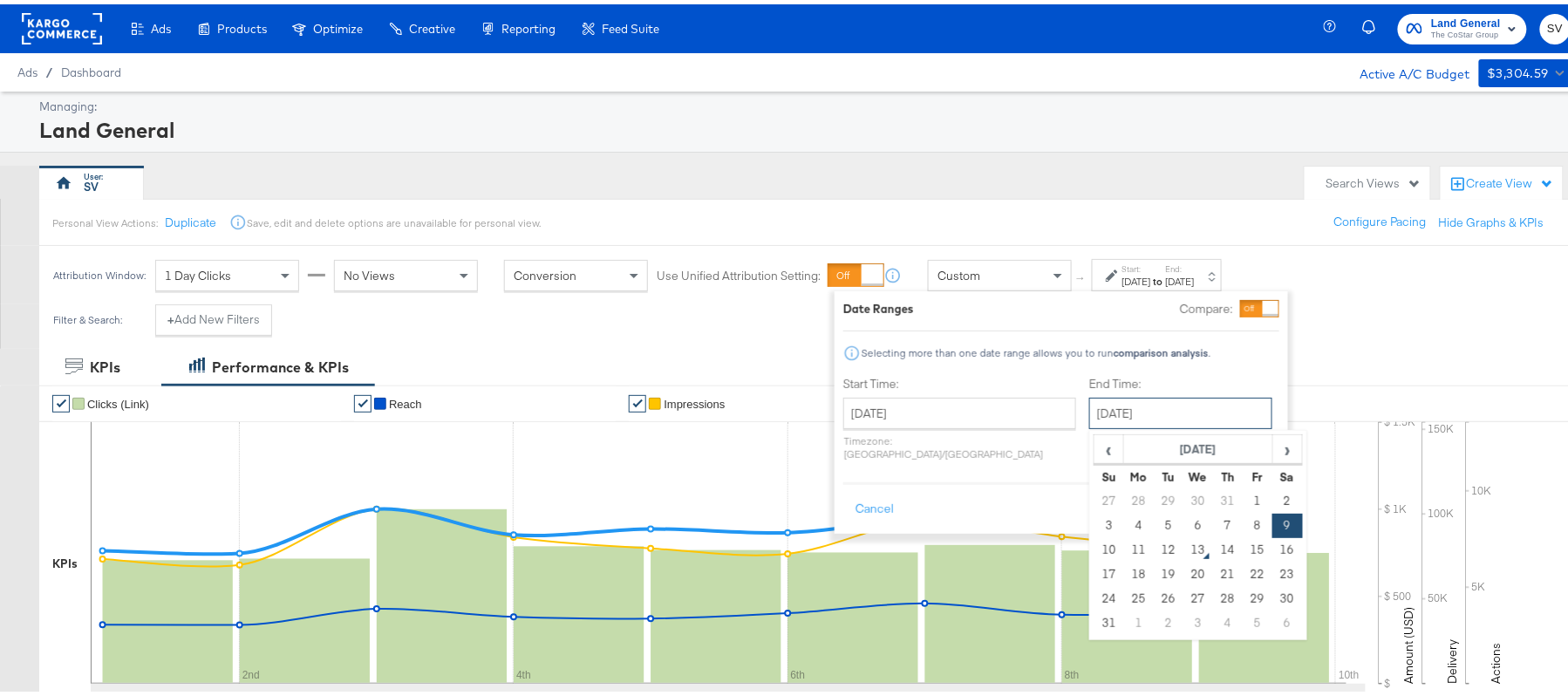
click at [1120, 417] on input "August 9th 2025" at bounding box center [1180, 409] width 183 height 32
click at [1153, 542] on td "12" at bounding box center [1168, 546] width 30 height 25
type input "August 12th 2025"
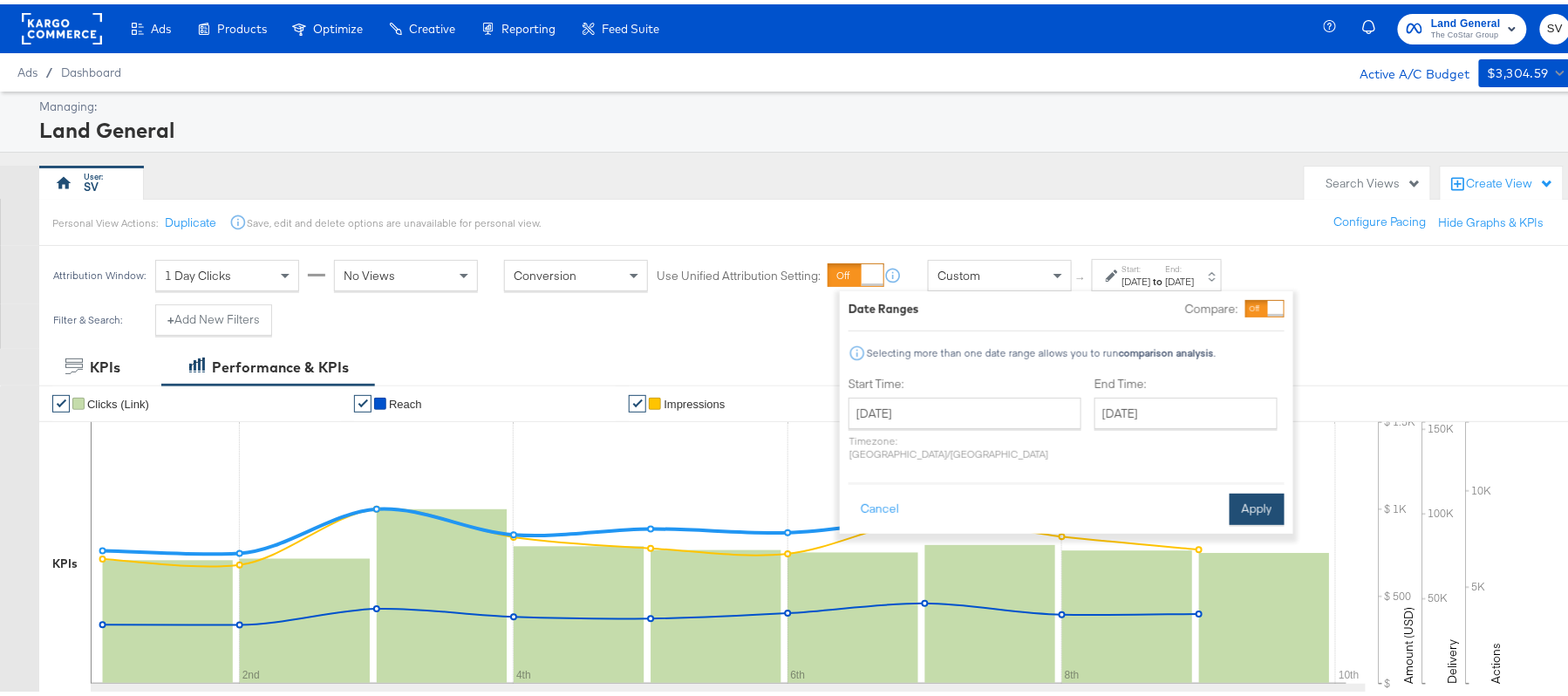
click at [1253, 496] on button "Apply" at bounding box center [1256, 505] width 55 height 32
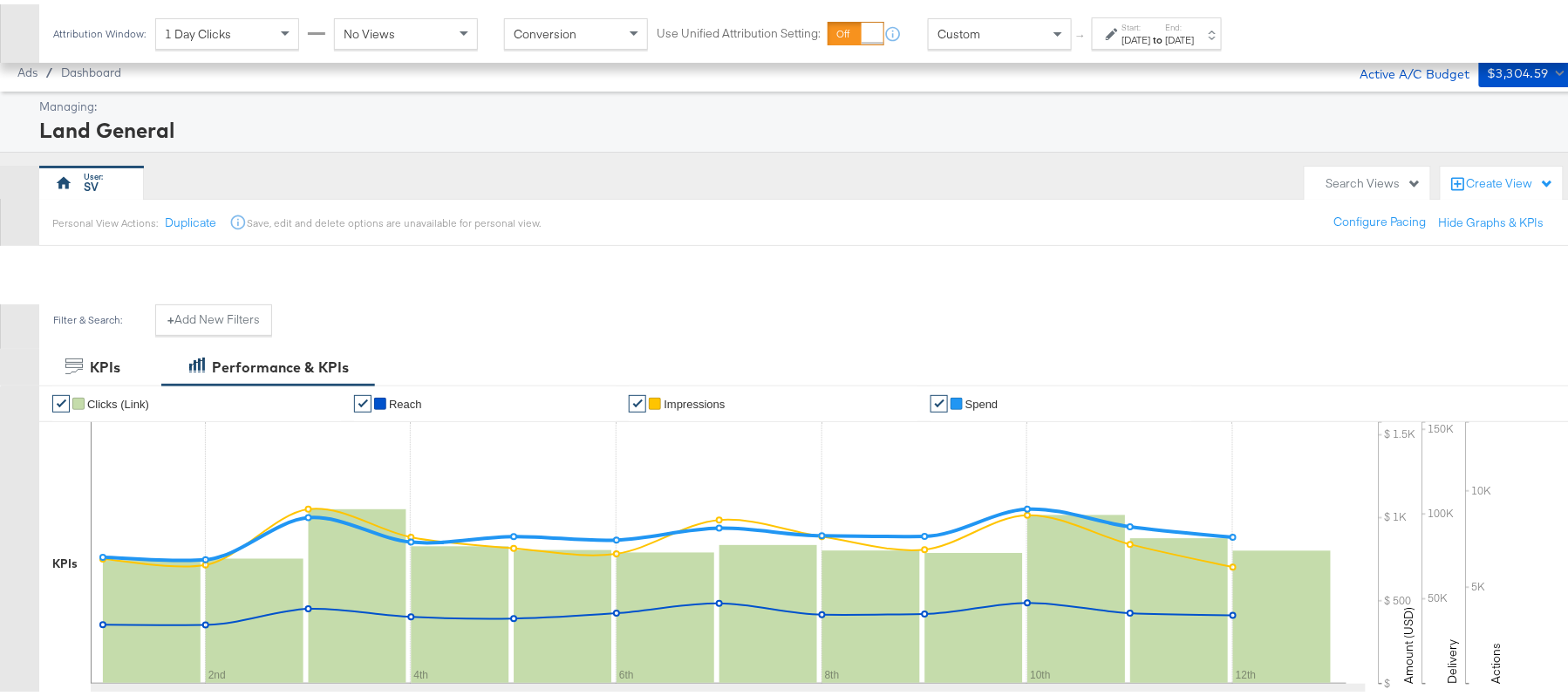
scroll to position [591, 0]
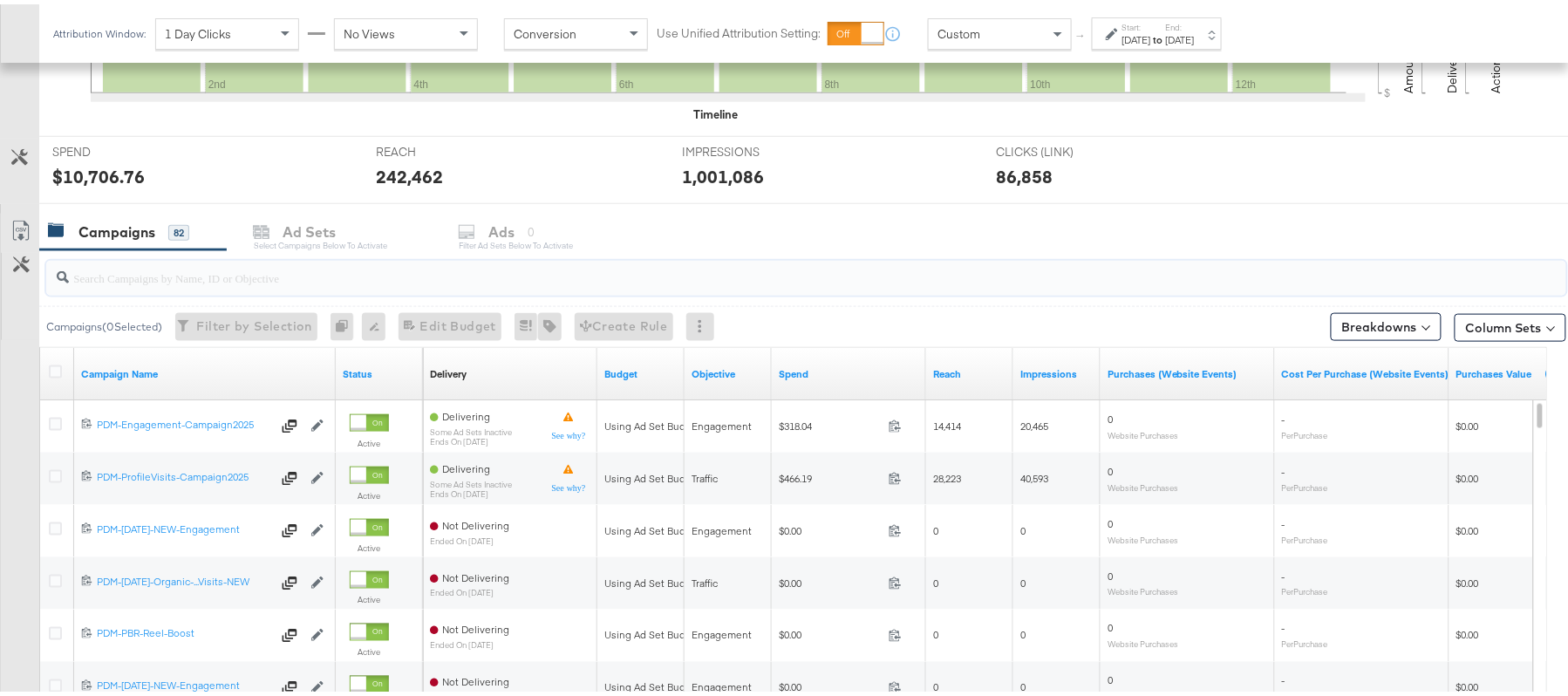
click at [326, 270] on input "search" at bounding box center [748, 266] width 1359 height 34
paste input "B2C_LAND_KC_RT_Sig_24"
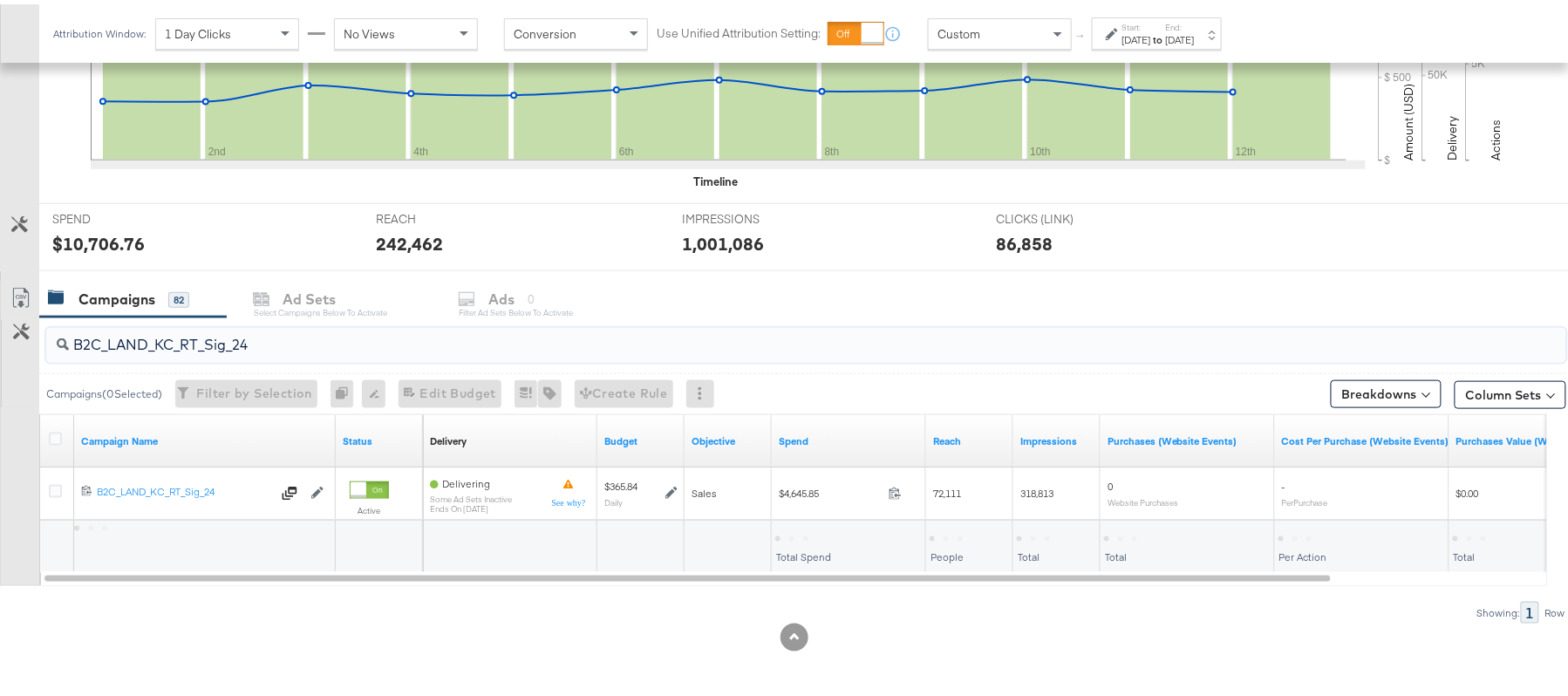
scroll to position [525, 0]
click at [803, 531] on div "$4,645.85" at bounding box center [806, 533] width 61 height 17
copy div "4,645.85"
click at [214, 339] on input "B2C_LAND_KC_RT_Sig_24" at bounding box center [748, 334] width 1359 height 34
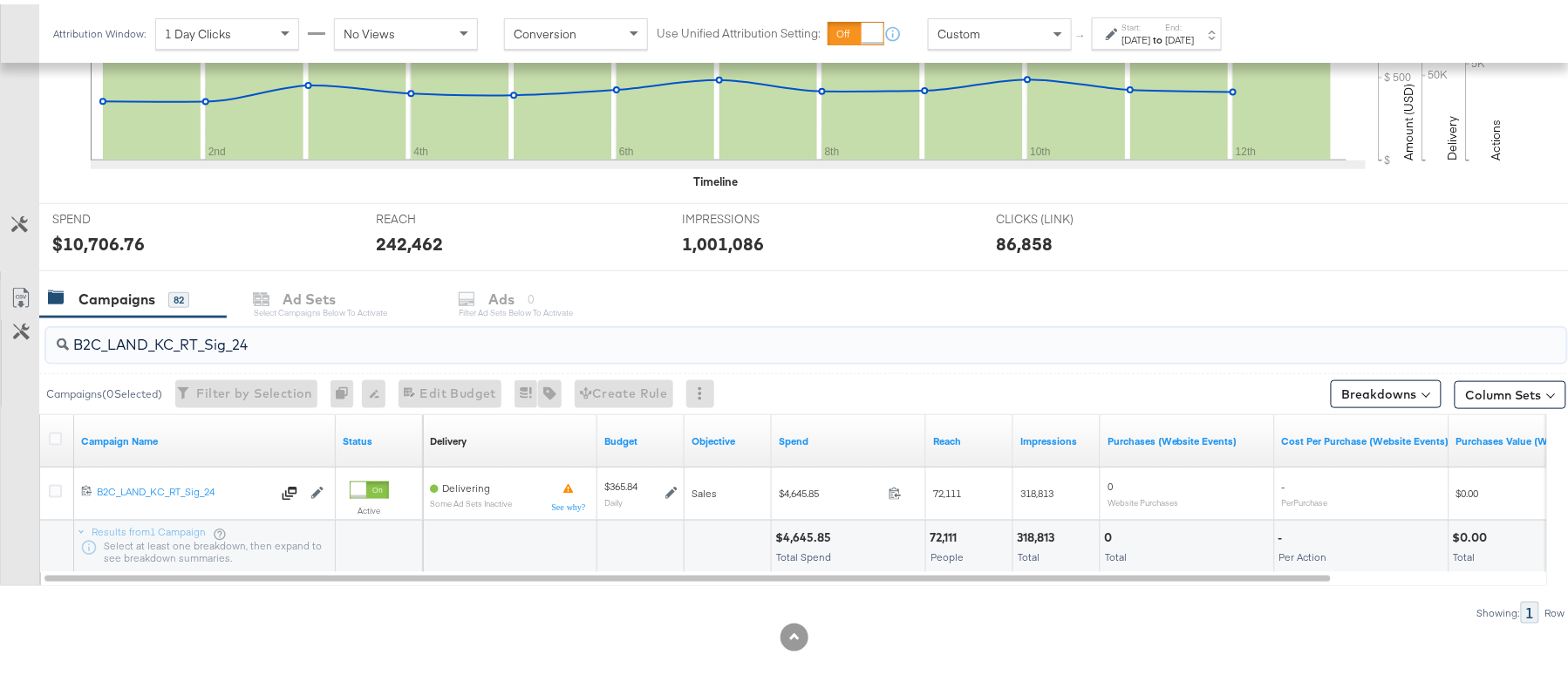
paste input "B_Ecommerce_KC_Retargeting_LW&LOA_Traffic"
click at [801, 524] on div "$179.00 Total Spend" at bounding box center [848, 543] width 153 height 53
copy div "179.00"
click at [368, 349] on input "B2B_Ecommerce_KC_Retargeting_LW&LOA_Traffic" at bounding box center [748, 334] width 1359 height 34
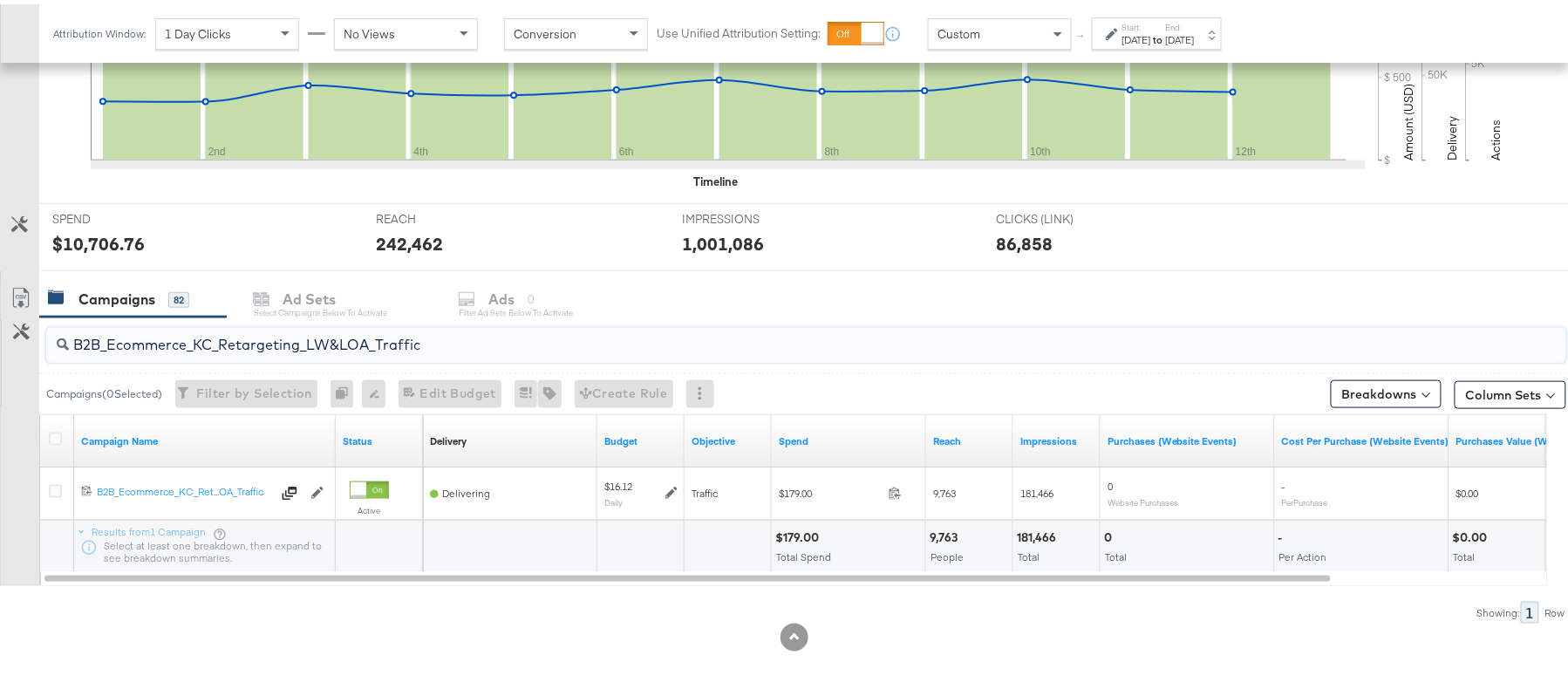
paste input "KC_Retargeting_Prospects & Clients_Conversions"
click at [794, 529] on div "$192.87" at bounding box center [799, 533] width 47 height 17
copy div "192.87"
click at [238, 334] on input "B2B_KC_Retargeting_Prospects & Clients_Conversions" at bounding box center [748, 334] width 1359 height 34
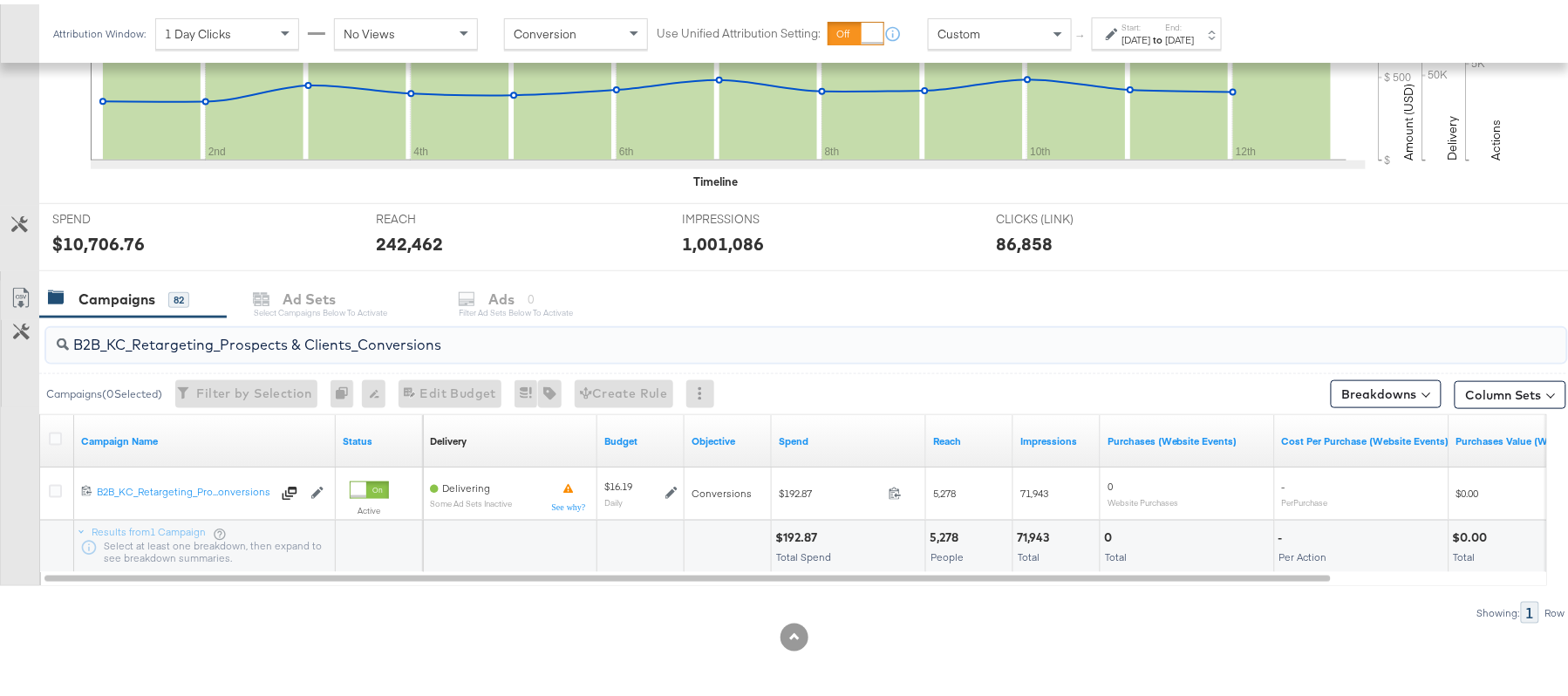
paste input "C_LAND_KC_Pros_Sig"
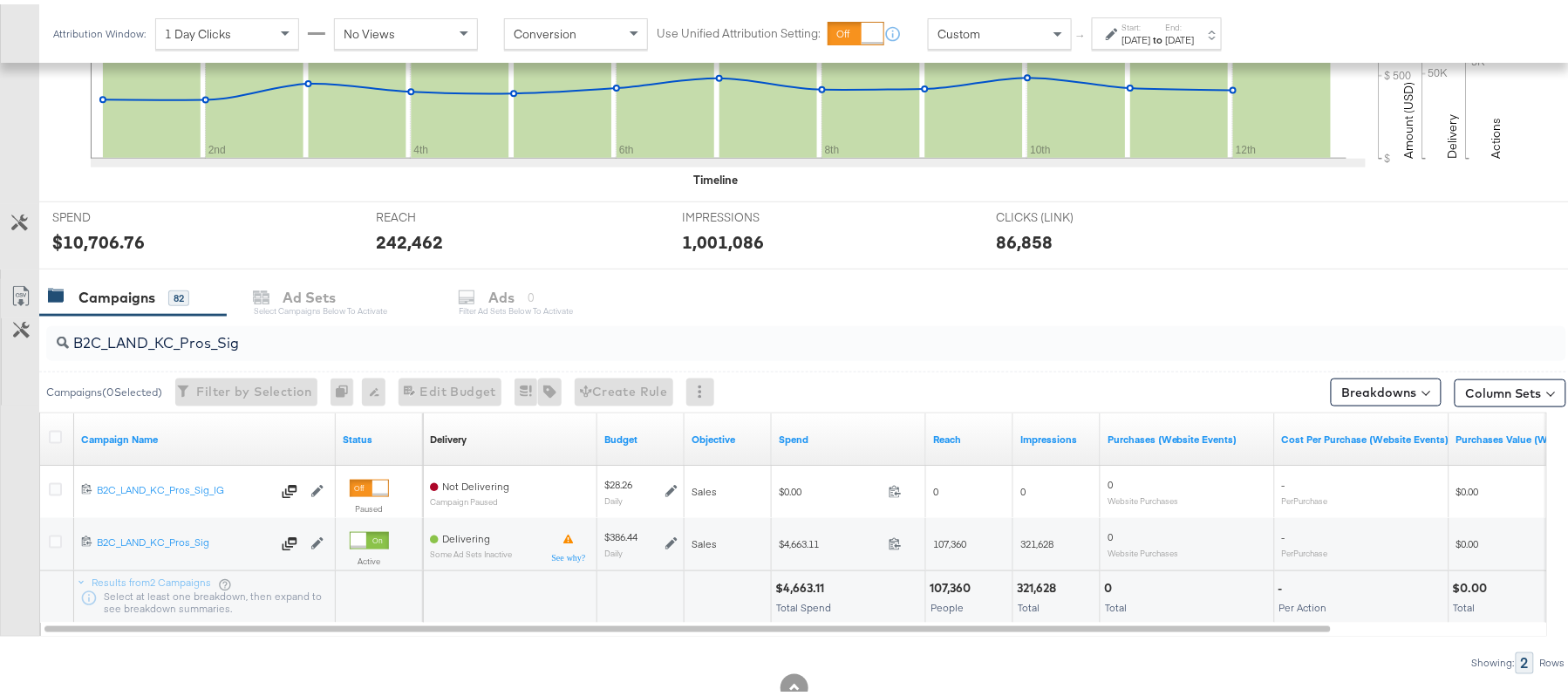
click at [796, 585] on div "$4,663.11" at bounding box center [802, 584] width 54 height 17
copy div "4,663.11"
click at [281, 335] on input "B2C_LAND_KC_Pros_Sig" at bounding box center [748, 332] width 1359 height 34
paste input "B_Ecommerce_KC_Retargeting_LW&LOA_Traffic"
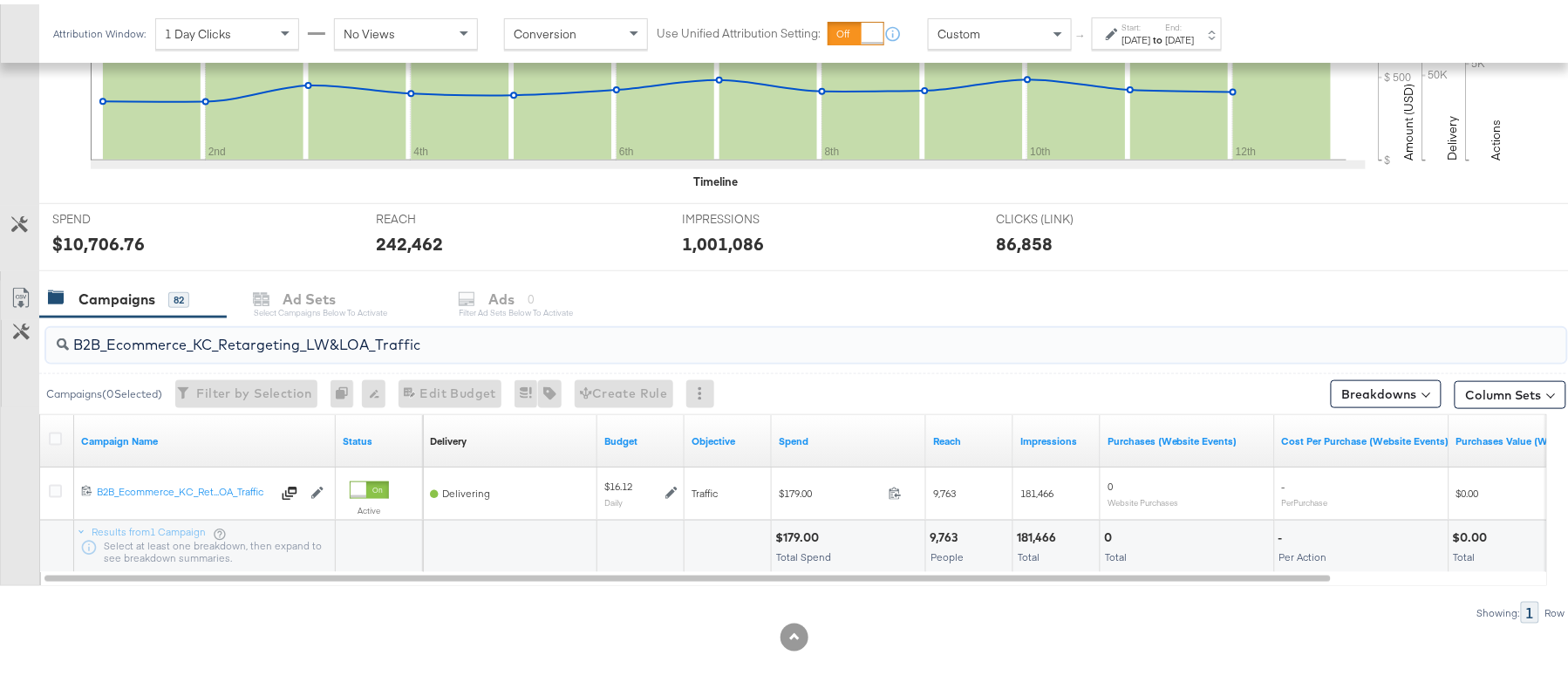
type input "B2B_Ecommerce_KC_Retargeting_LW&LOA_Traffic"
click at [1194, 23] on div "Start: Aug 1st 2025 to End: Aug 12th 2025" at bounding box center [1158, 30] width 73 height 25
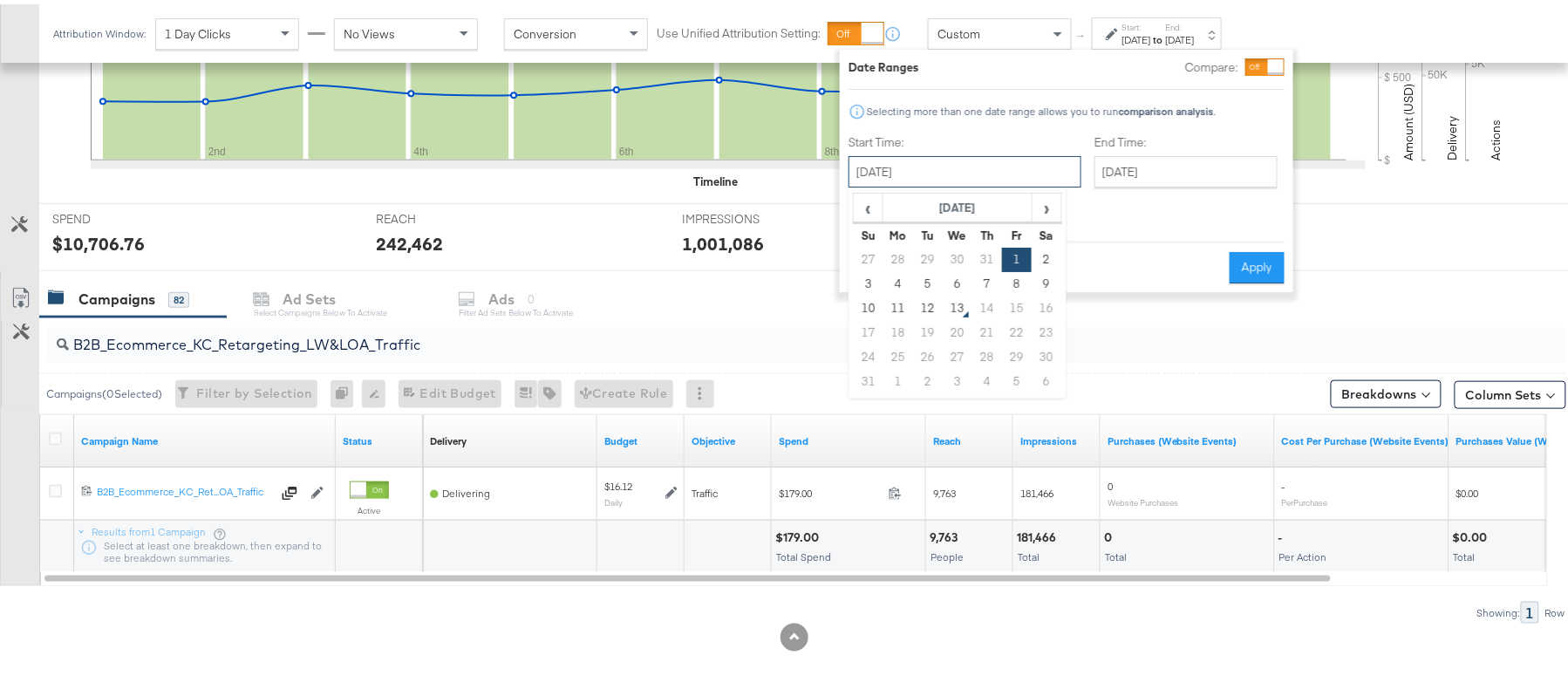
click at [926, 165] on input "August 1st 2025" at bounding box center [965, 167] width 233 height 32
click at [931, 299] on td "12" at bounding box center [928, 305] width 30 height 25
type input "August 12th 2025"
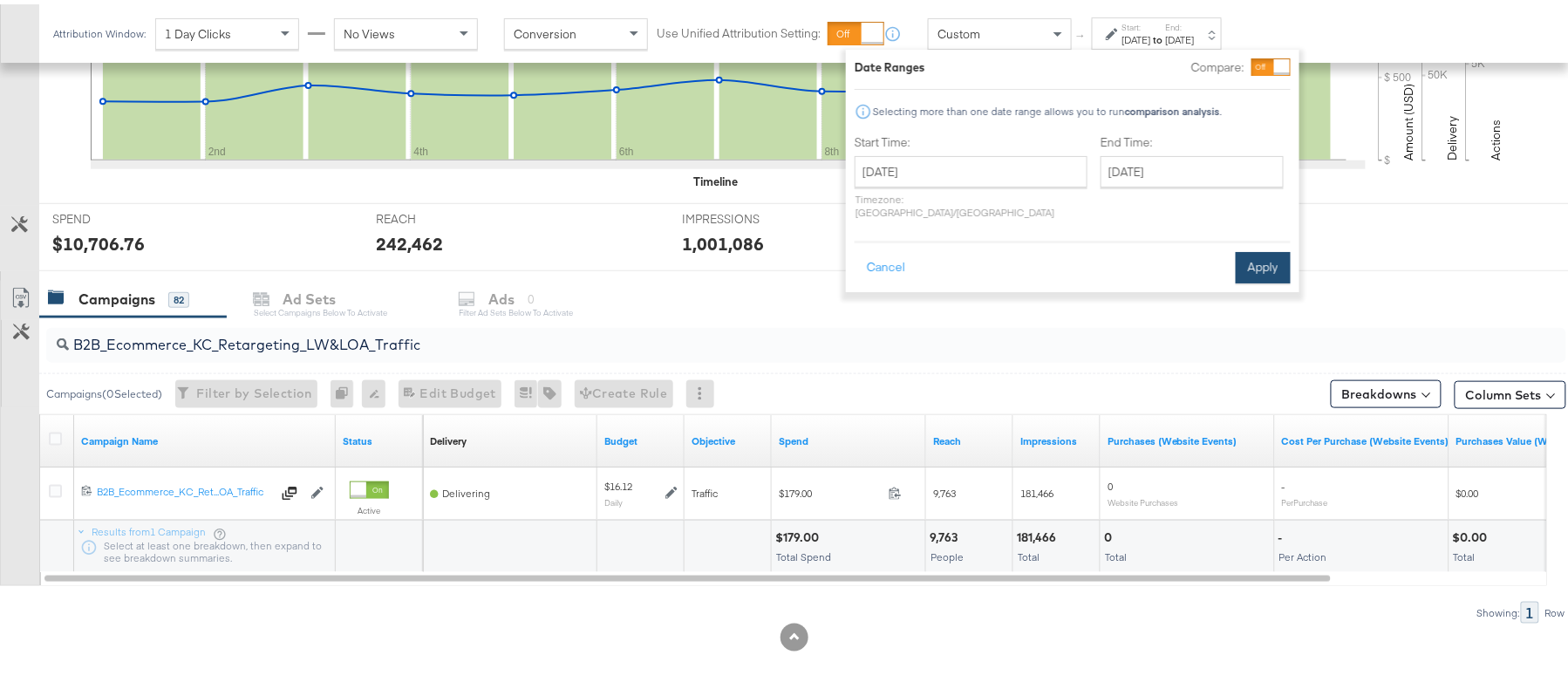
click at [1238, 250] on button "Apply" at bounding box center [1263, 264] width 55 height 32
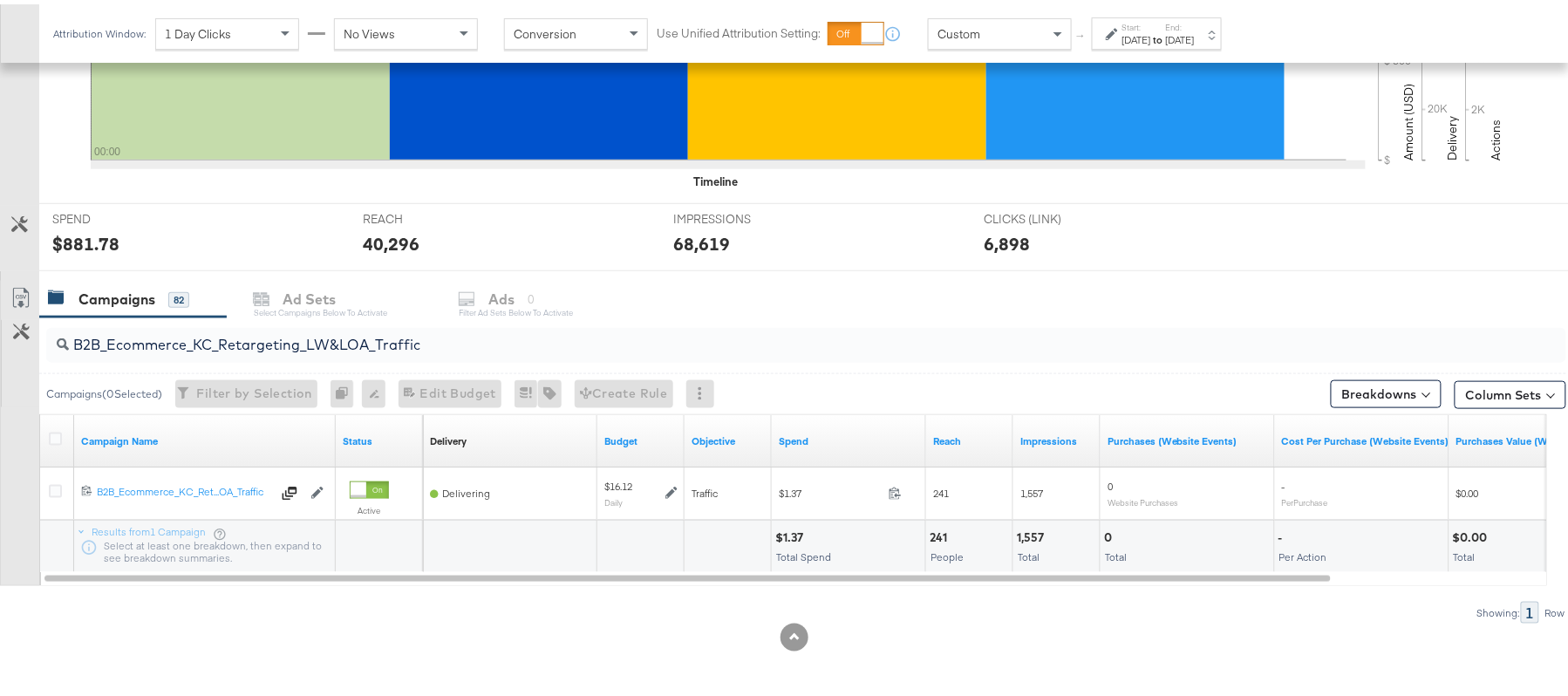
click at [1151, 18] on label "Start:" at bounding box center [1137, 23] width 29 height 11
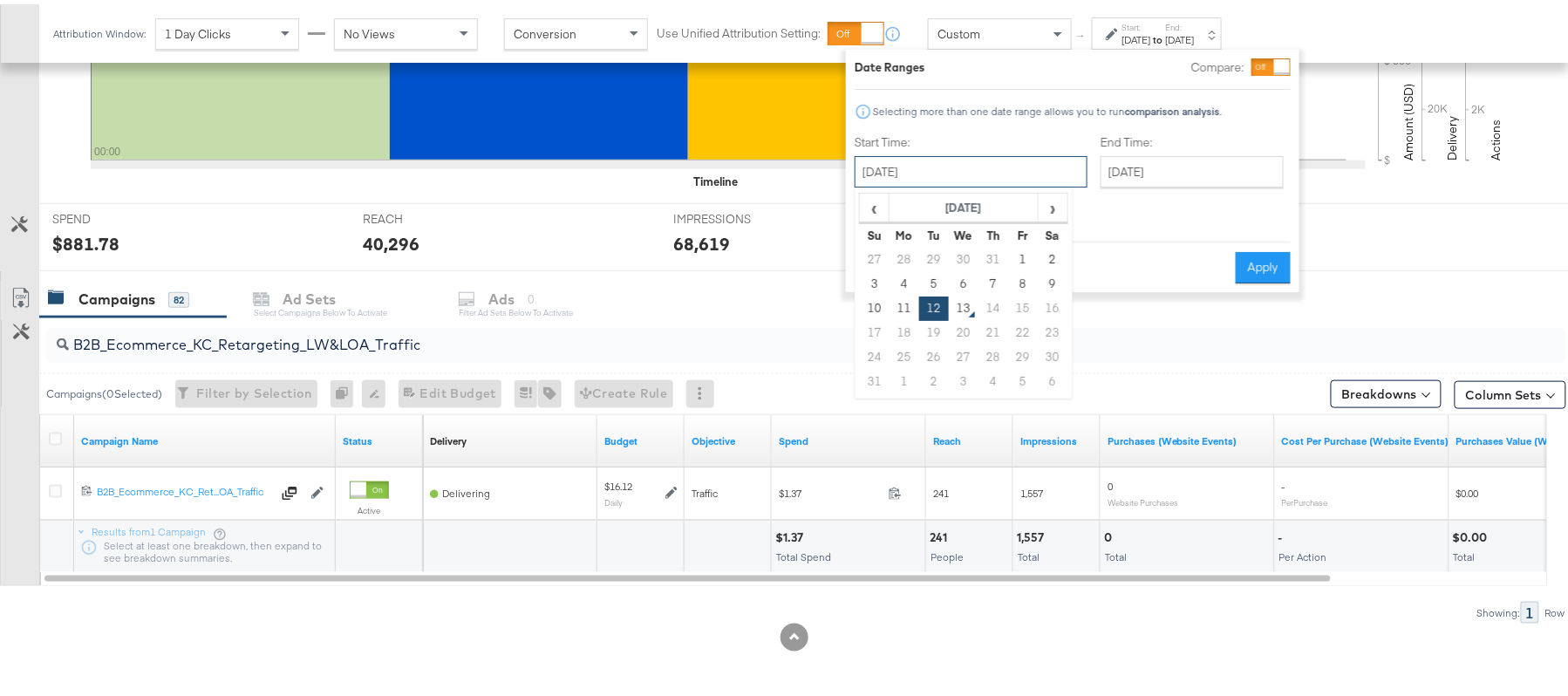
click at [978, 164] on input "August 12th 2025" at bounding box center [971, 167] width 233 height 32
click at [894, 302] on td "11" at bounding box center [904, 305] width 30 height 25
type input "August 11th 2025"
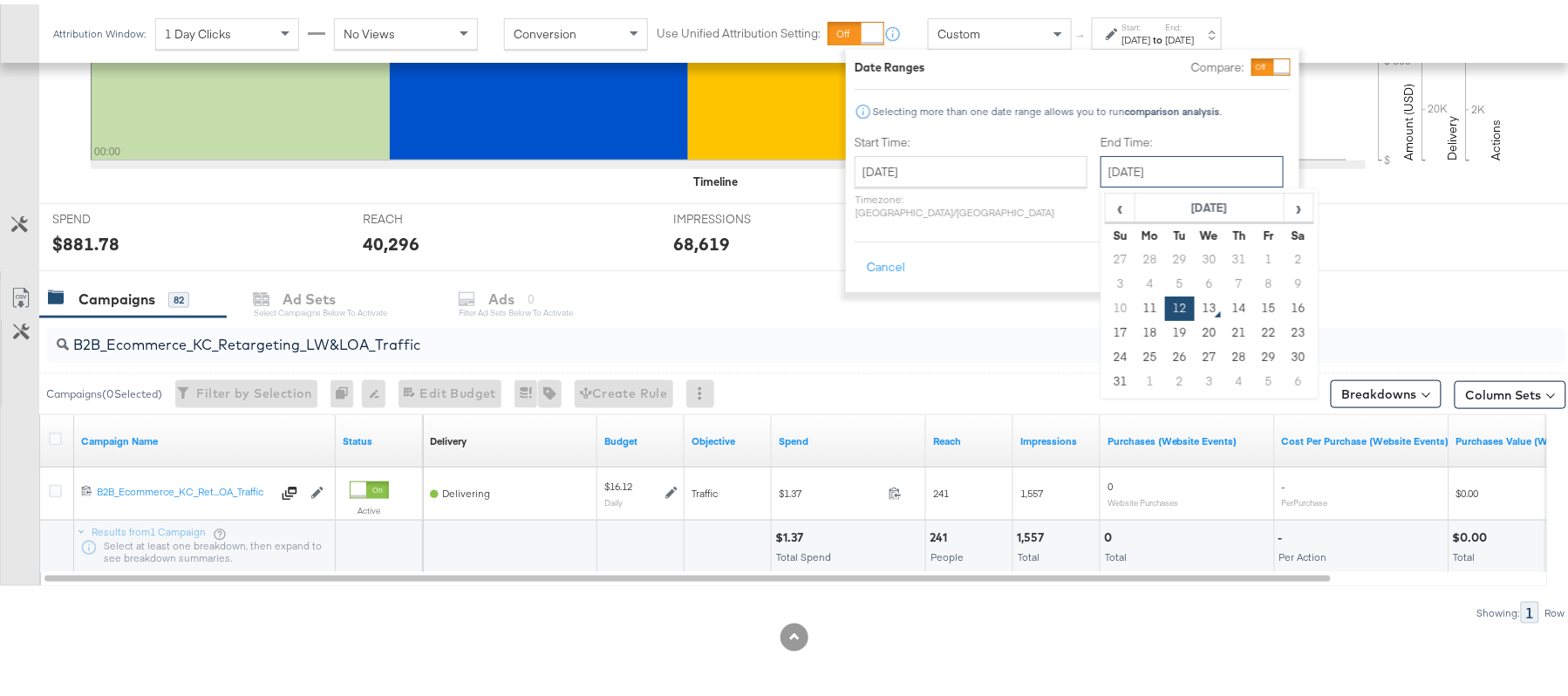
click at [1122, 165] on input "August 12th 2025" at bounding box center [1192, 167] width 183 height 32
click at [1135, 306] on td "11" at bounding box center [1150, 305] width 30 height 25
type input "August 11th 2025"
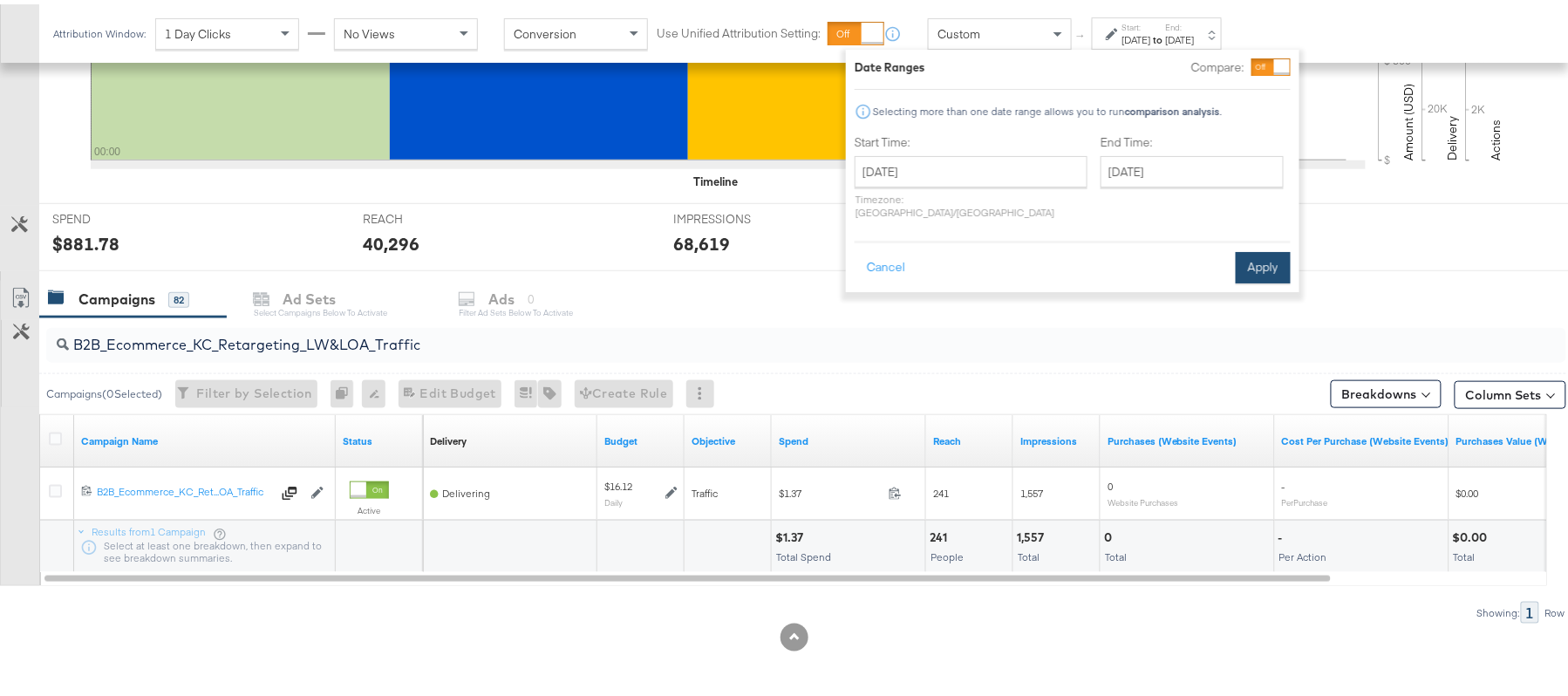
click at [1249, 253] on button "Apply" at bounding box center [1263, 264] width 55 height 32
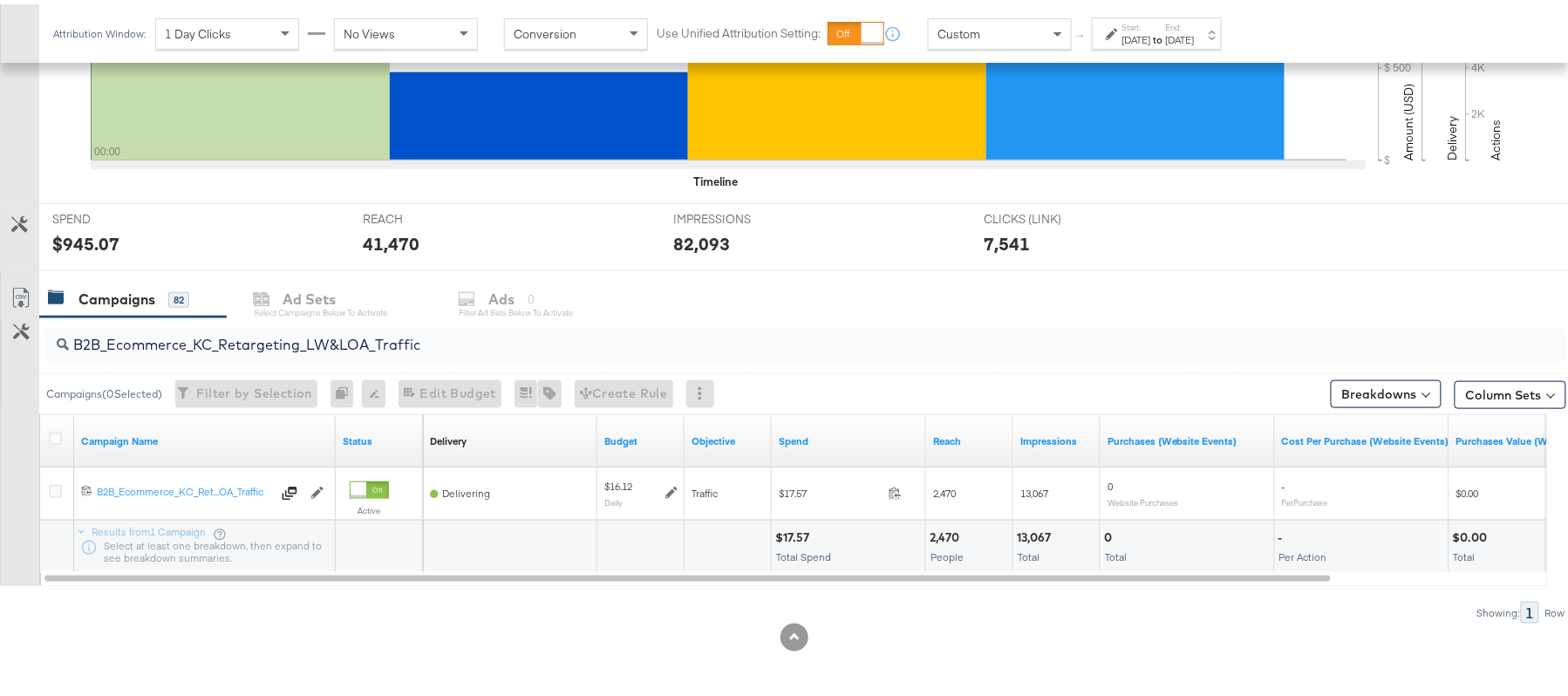
click at [1151, 35] on div "Aug 11th 2025" at bounding box center [1137, 36] width 29 height 14
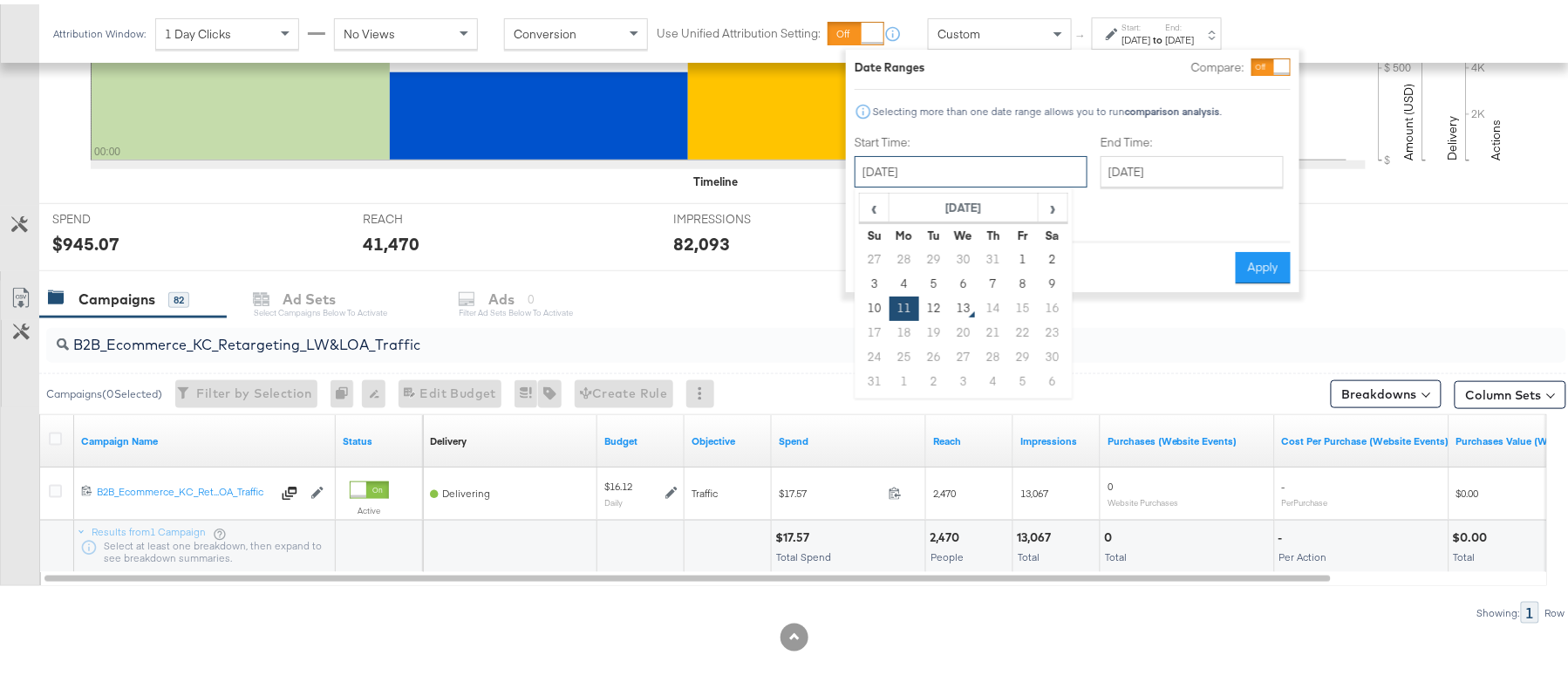
click at [977, 172] on input "August 11th 2025" at bounding box center [971, 167] width 233 height 32
click at [966, 308] on td "13" at bounding box center [963, 305] width 30 height 25
type input "August 13th 2025"
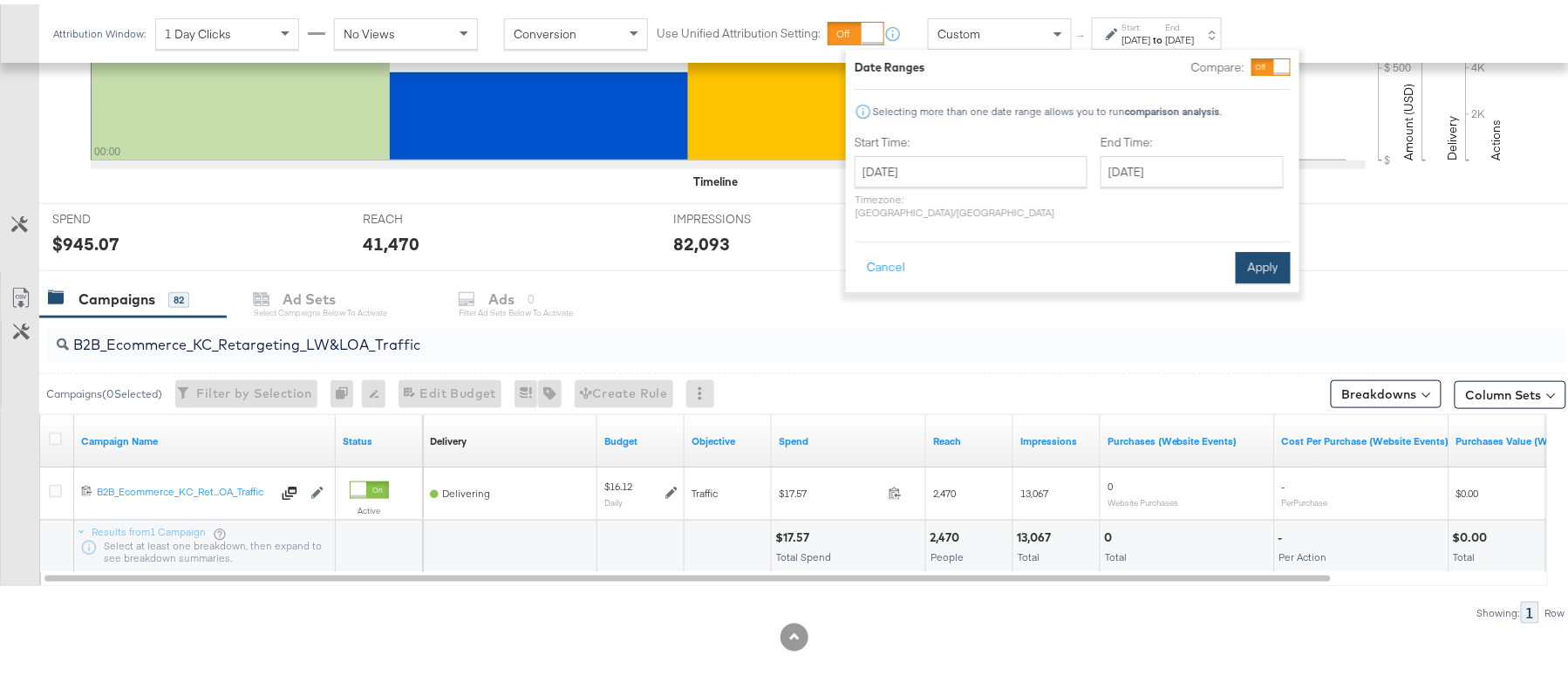
click at [1273, 263] on button "Apply" at bounding box center [1263, 264] width 55 height 32
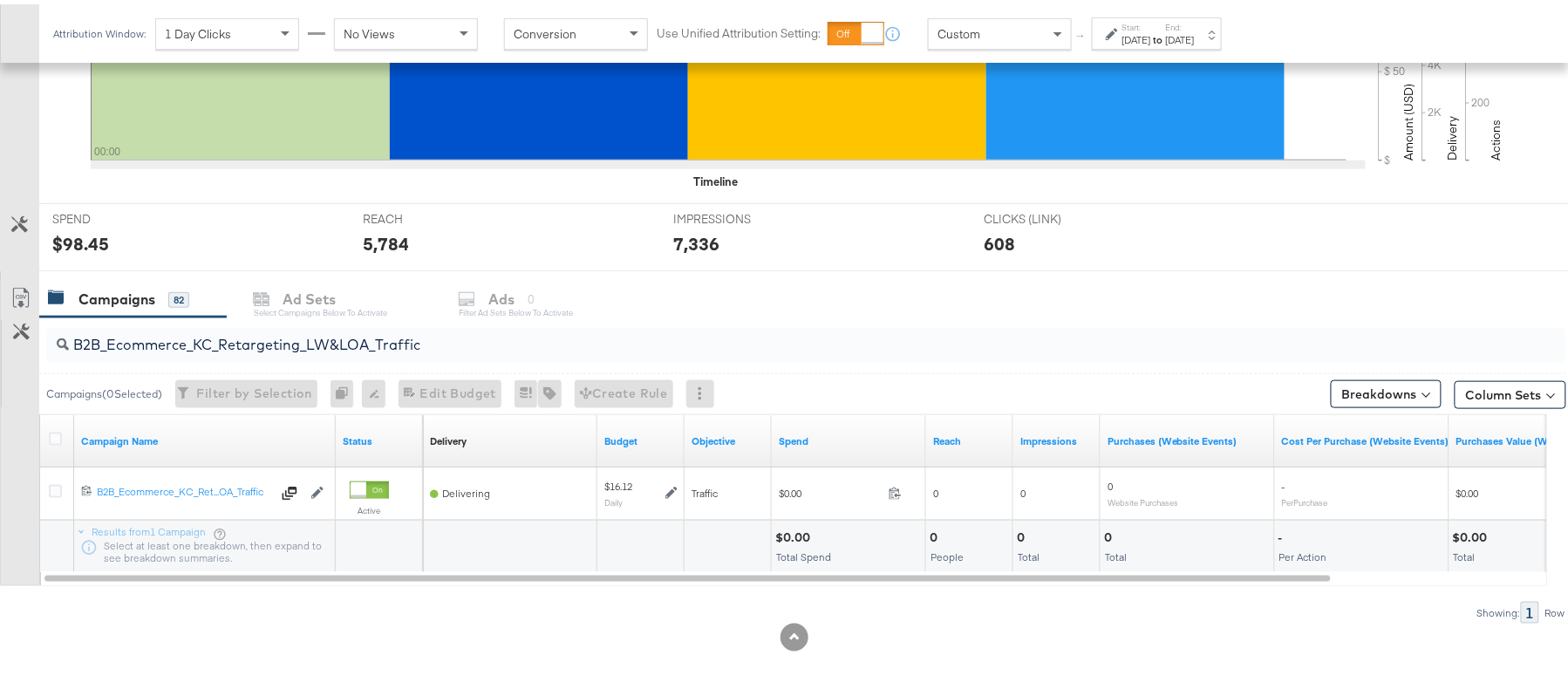
click at [1151, 32] on div "Aug 13th 2025" at bounding box center [1137, 36] width 29 height 14
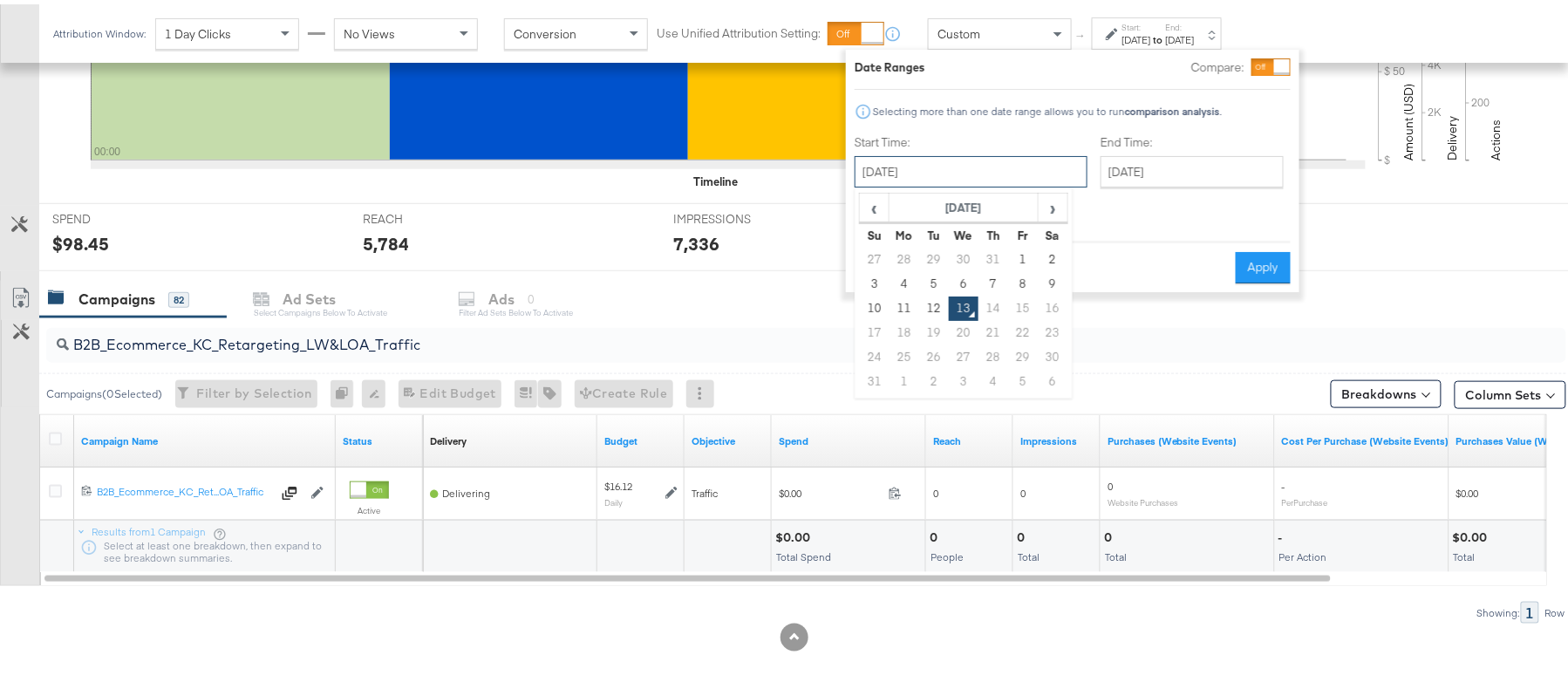
click at [919, 161] on input "August 13th 2025" at bounding box center [971, 167] width 233 height 32
click at [1024, 259] on td "1" at bounding box center [1023, 256] width 30 height 25
type input "August 1st 2025"
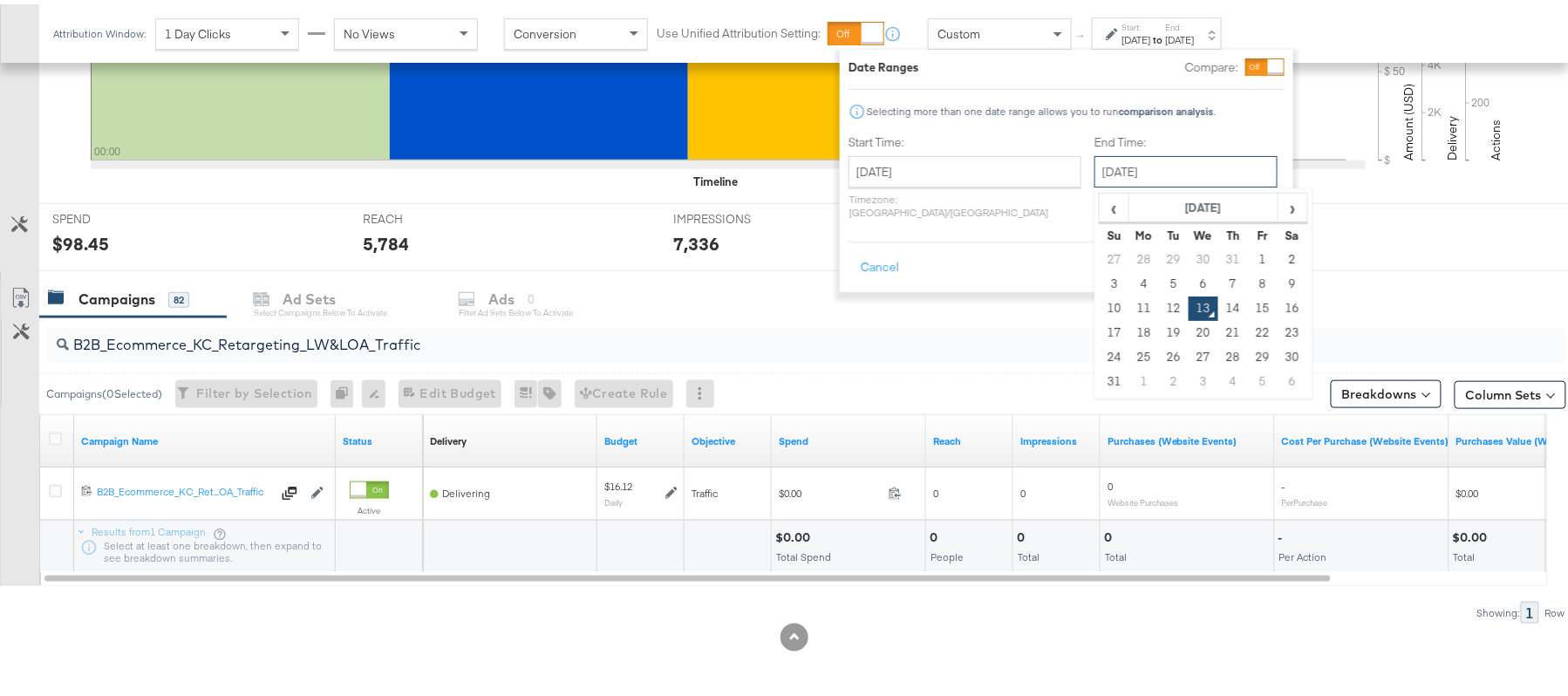
click at [1182, 178] on input "August 13th 2025" at bounding box center [1186, 167] width 183 height 32
click at [1158, 300] on td "12" at bounding box center [1173, 305] width 30 height 25
type input "August 12th 2025"
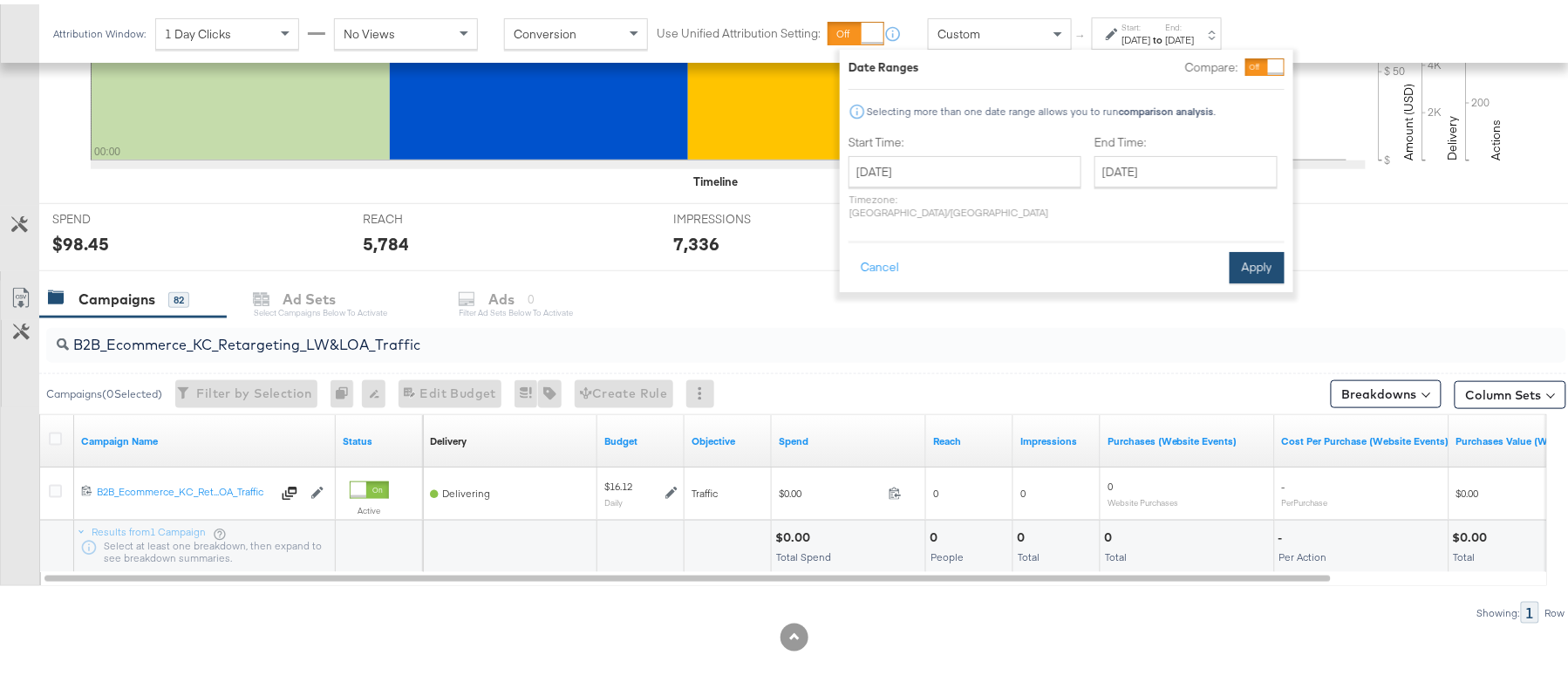
click at [1278, 248] on button "Apply" at bounding box center [1256, 264] width 55 height 32
